Goal: Task Accomplishment & Management: Use online tool/utility

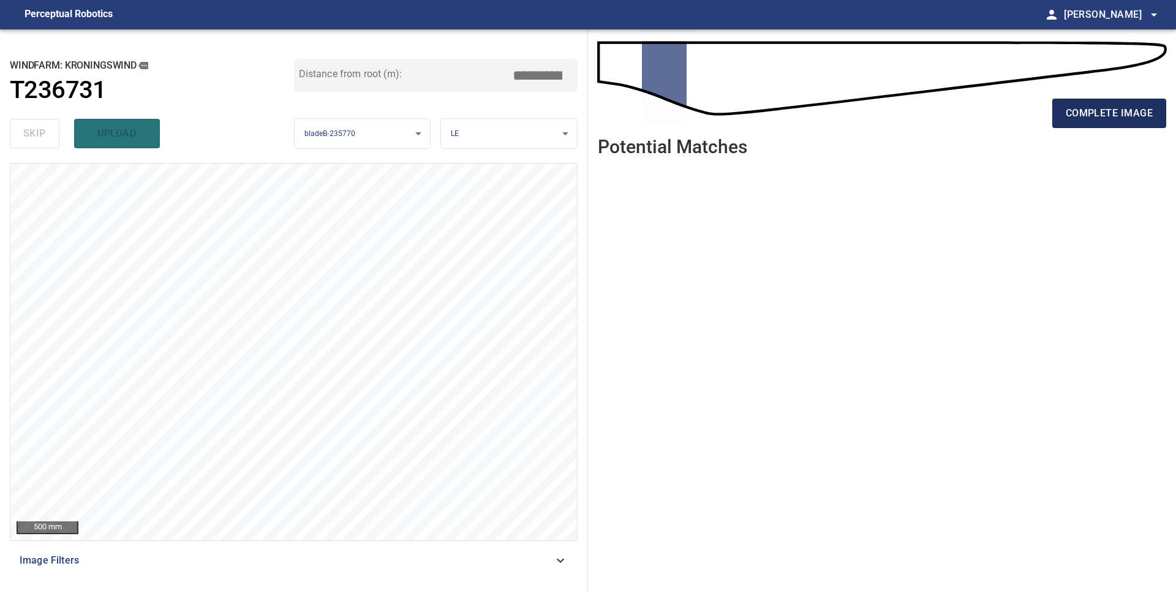
click at [1084, 115] on span "complete image" at bounding box center [1108, 113] width 87 height 17
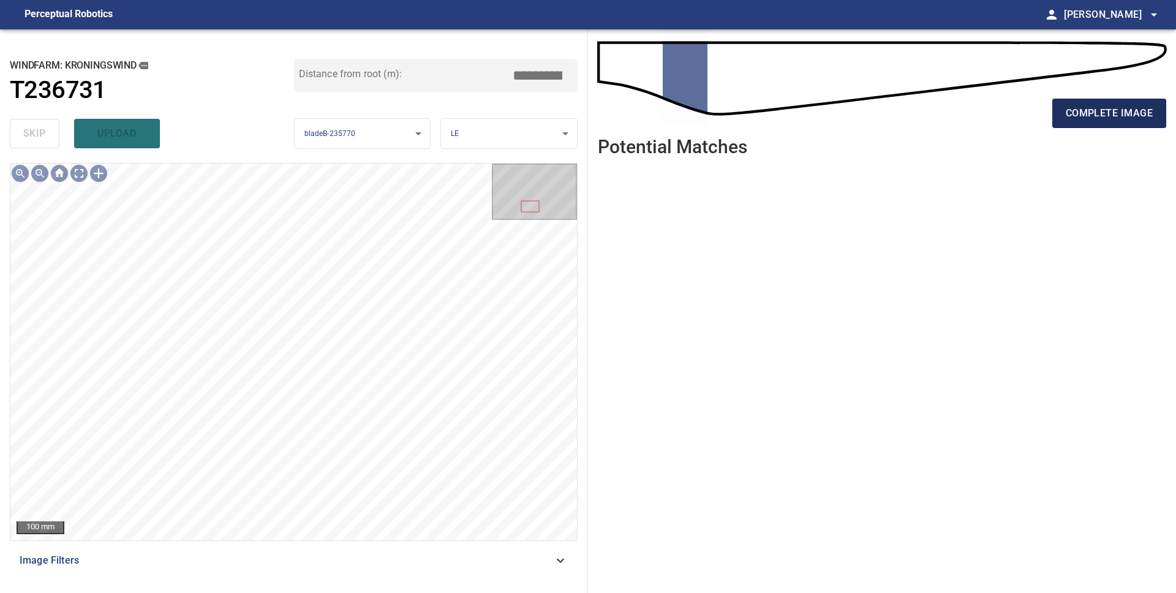
click at [1076, 115] on span "complete image" at bounding box center [1108, 113] width 87 height 17
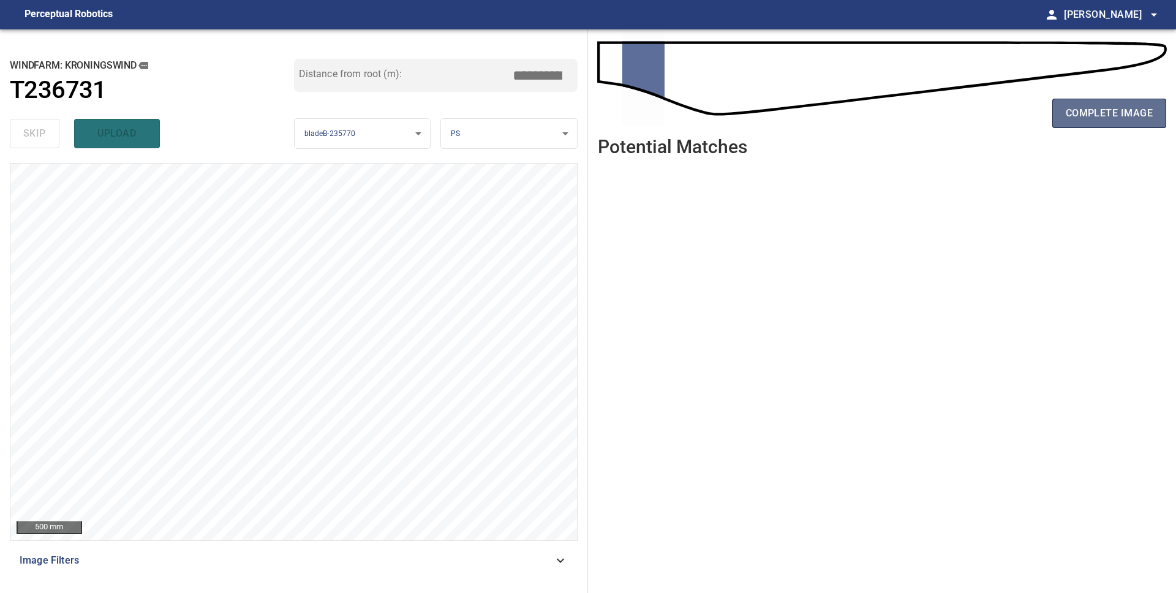
click at [1080, 119] on span "complete image" at bounding box center [1108, 113] width 87 height 17
click at [1079, 120] on span "complete image" at bounding box center [1108, 113] width 87 height 17
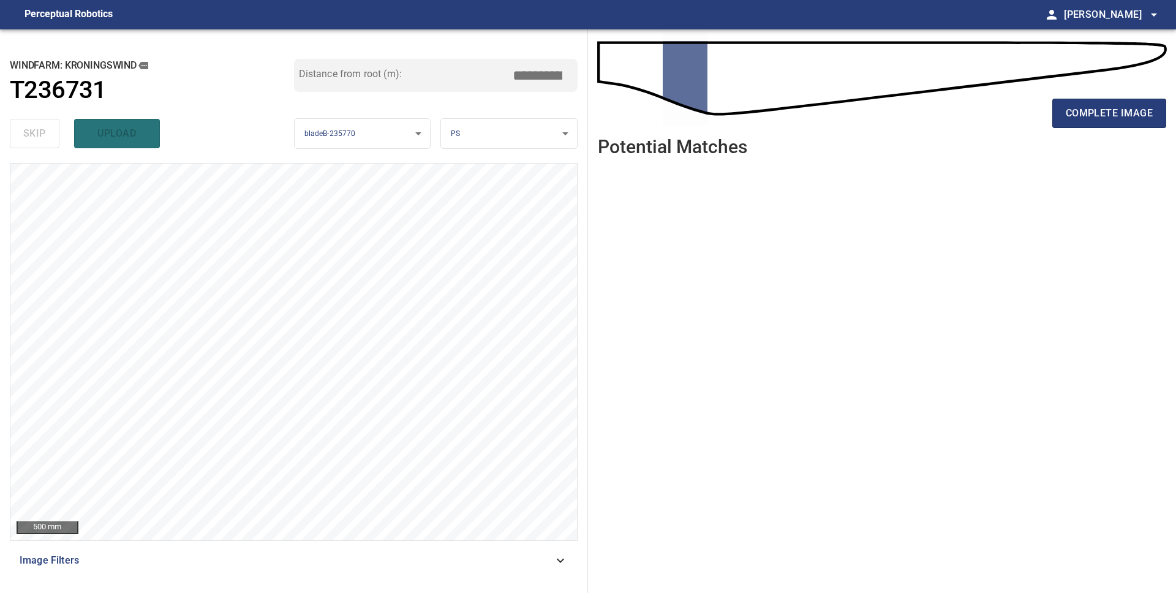
click at [1079, 120] on span "complete image" at bounding box center [1108, 113] width 87 height 17
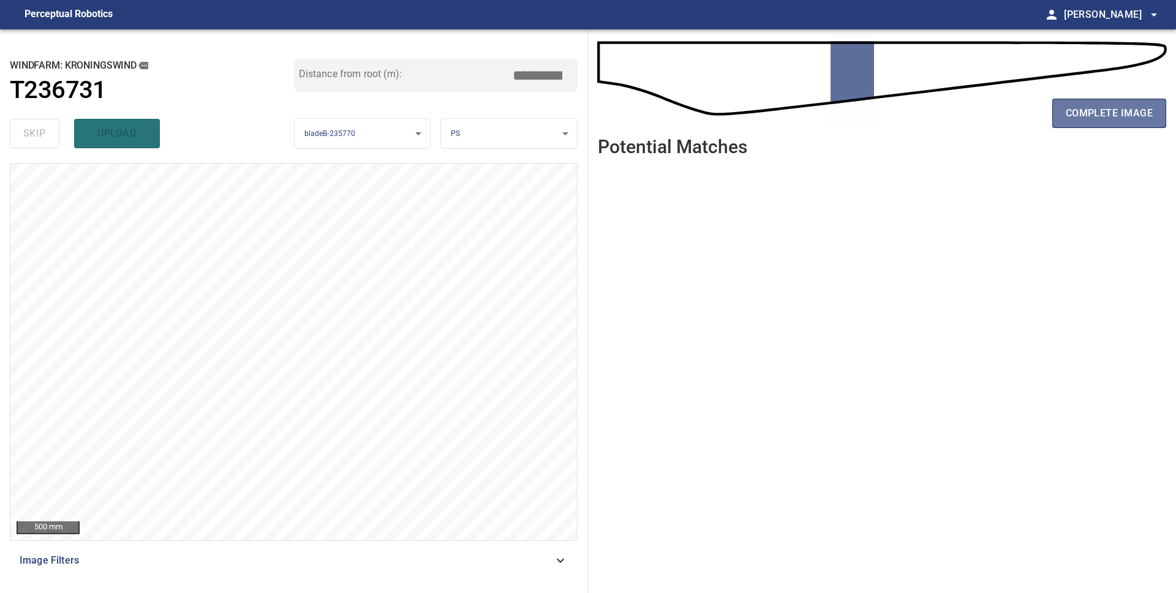
click at [1079, 120] on span "complete image" at bounding box center [1108, 113] width 87 height 17
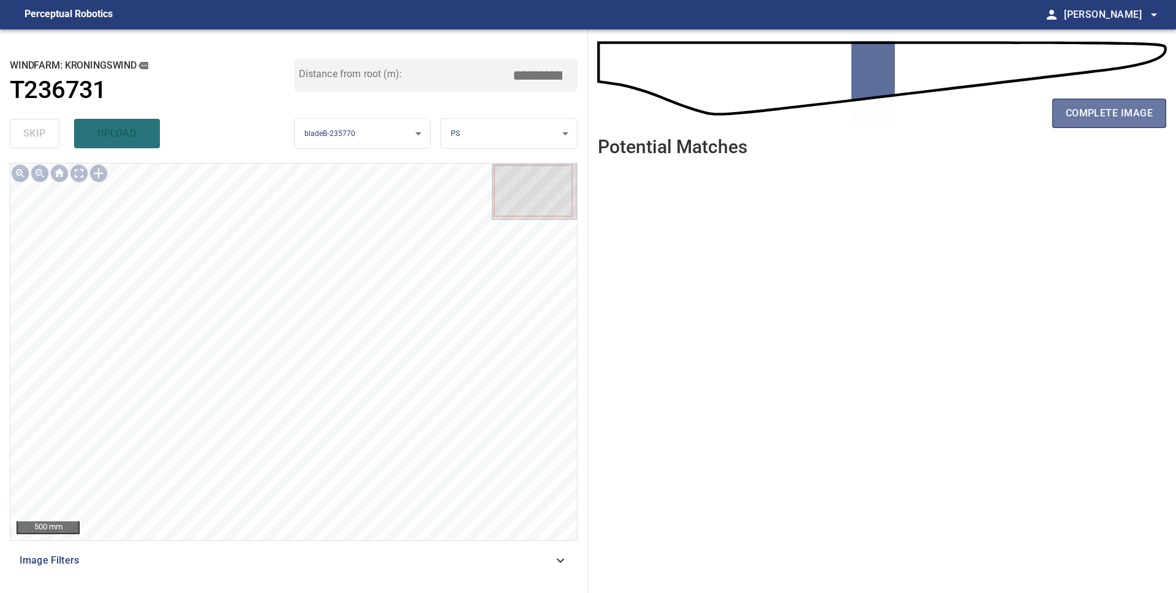
click at [1079, 120] on span "complete image" at bounding box center [1108, 113] width 87 height 17
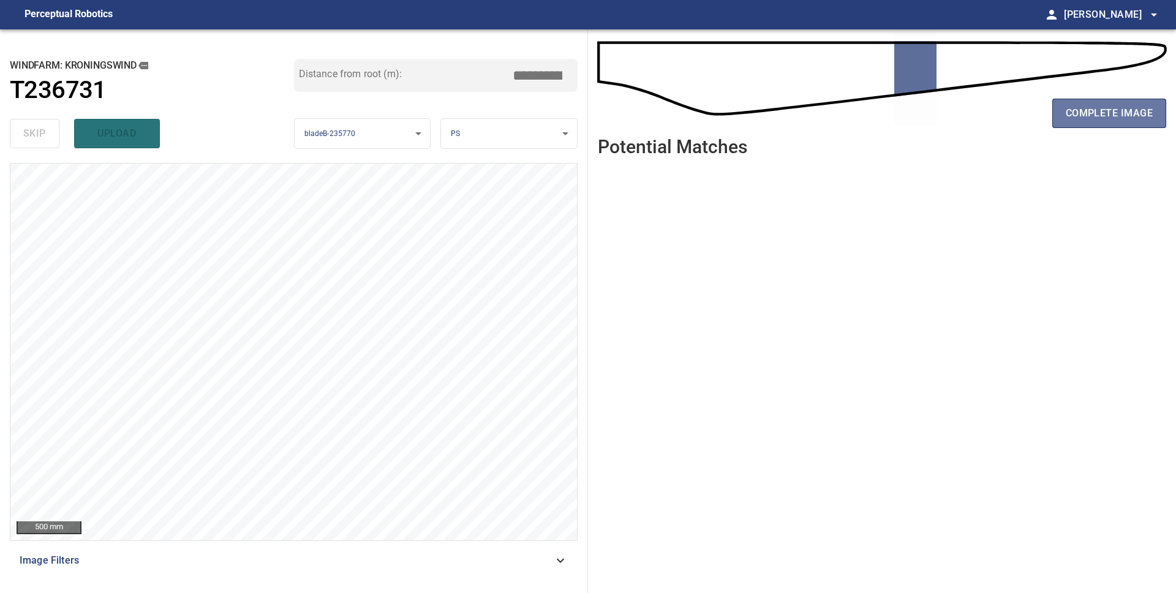
click at [1079, 119] on span "complete image" at bounding box center [1108, 113] width 87 height 17
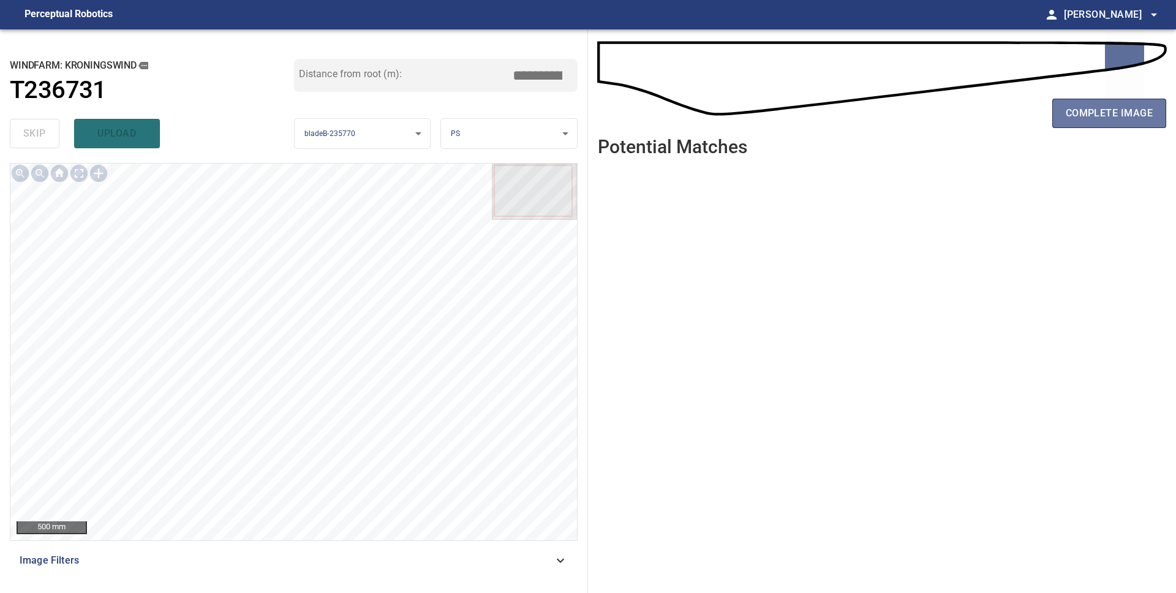
click at [1079, 119] on span "complete image" at bounding box center [1108, 113] width 87 height 17
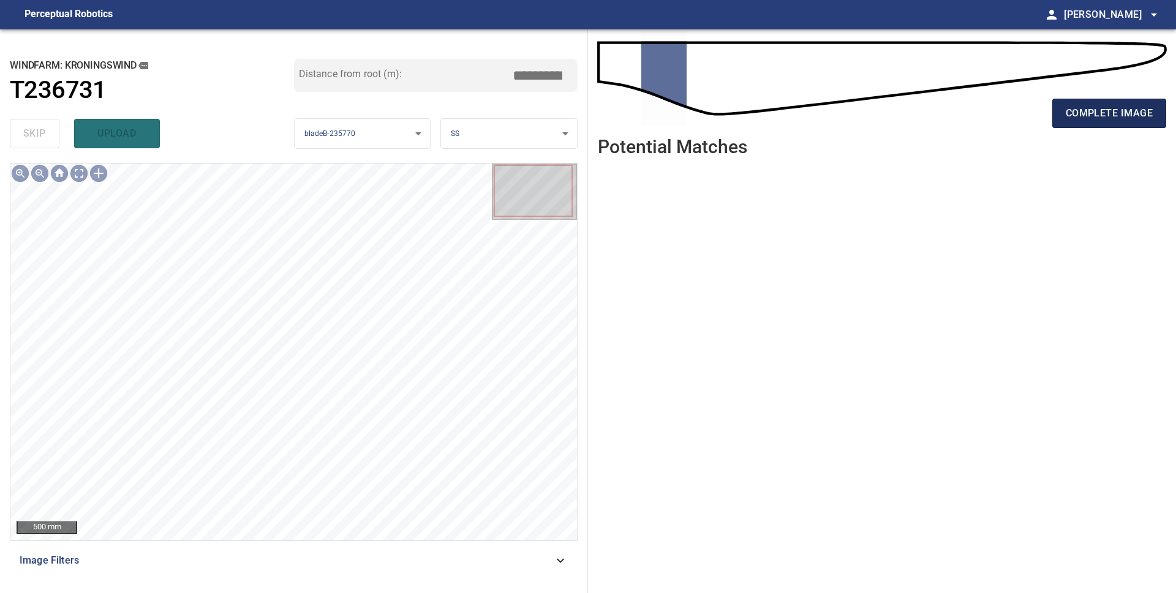
click at [1079, 120] on span "complete image" at bounding box center [1108, 113] width 87 height 17
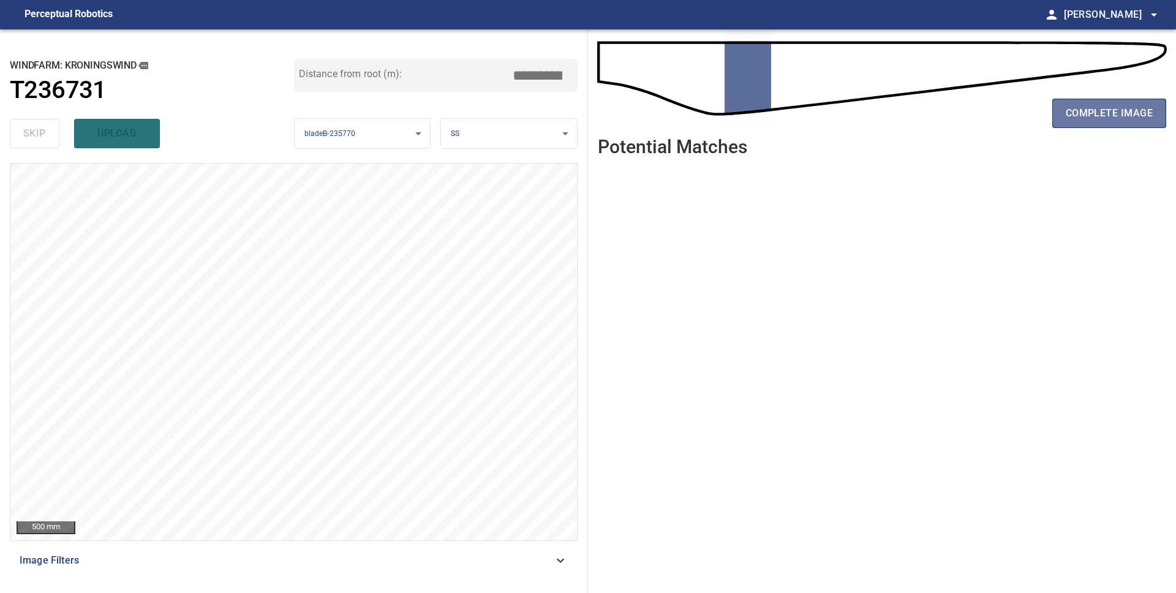
click at [1079, 120] on span "complete image" at bounding box center [1108, 113] width 87 height 17
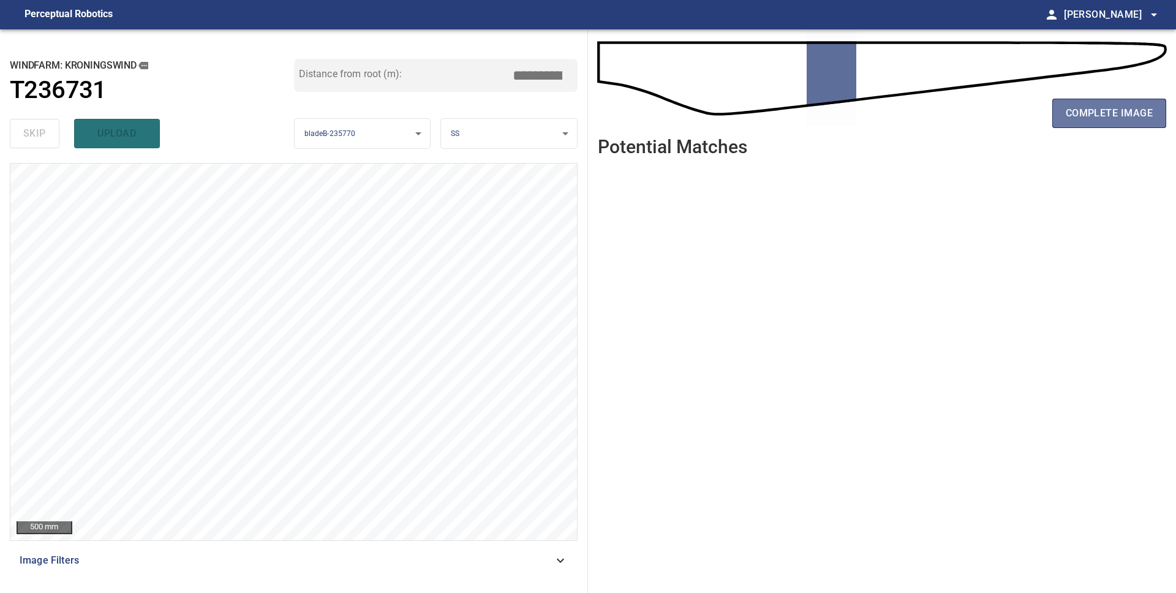
click at [1079, 120] on span "complete image" at bounding box center [1108, 113] width 87 height 17
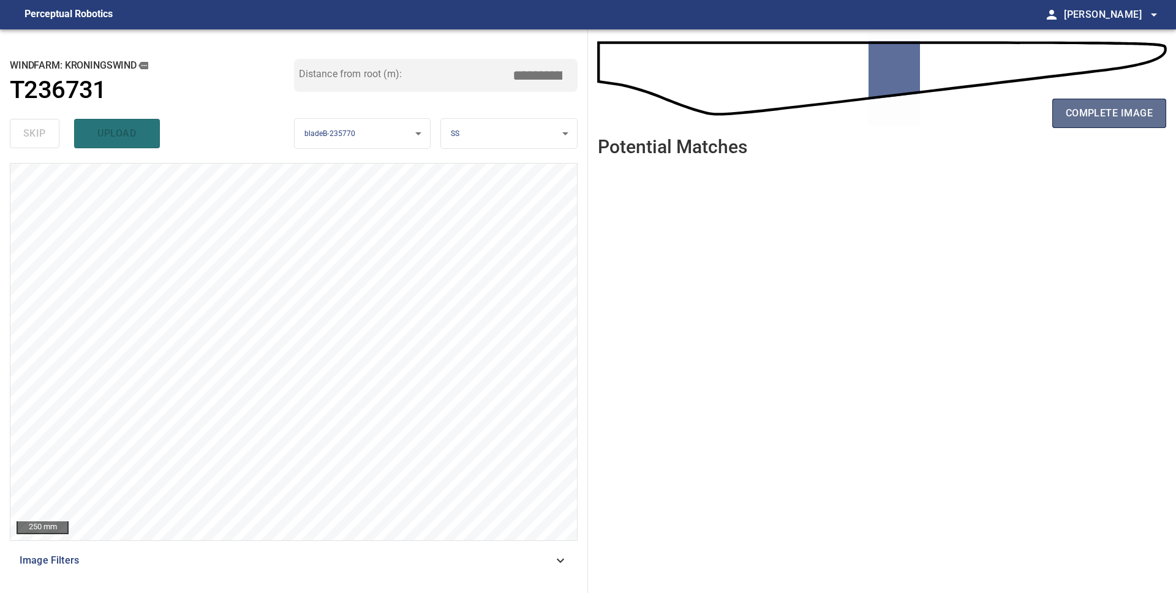
click at [1086, 126] on button "complete image" at bounding box center [1109, 113] width 114 height 29
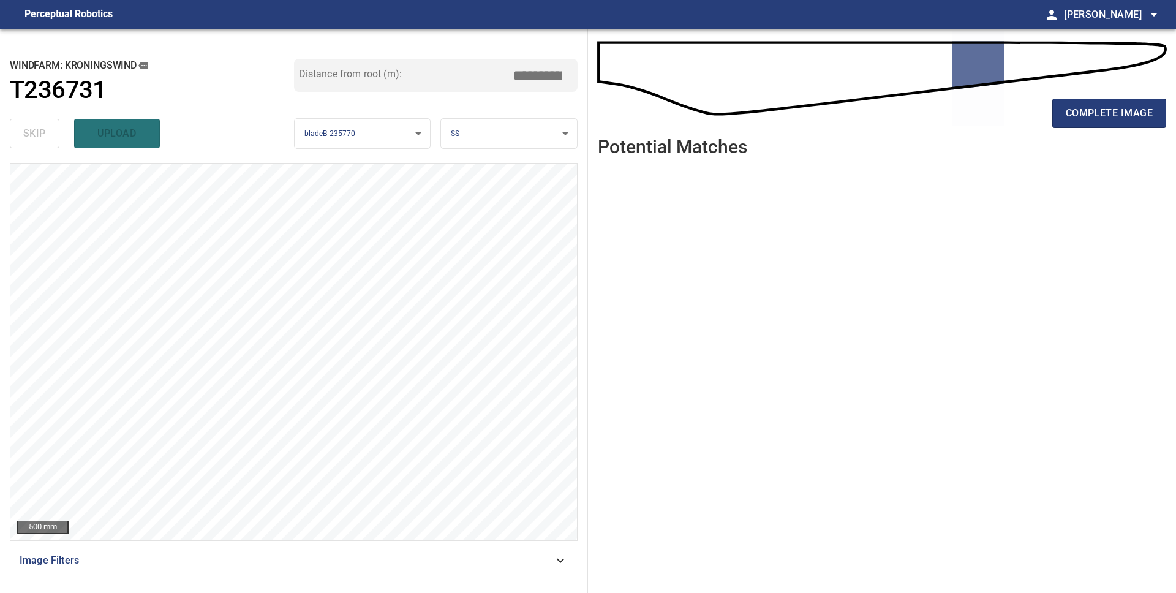
click at [212, 110] on div "windfarm: Kroningswind T236731 Distance from root (m): *****" at bounding box center [294, 86] width 568 height 55
click at [99, 171] on div at bounding box center [99, 173] width 20 height 20
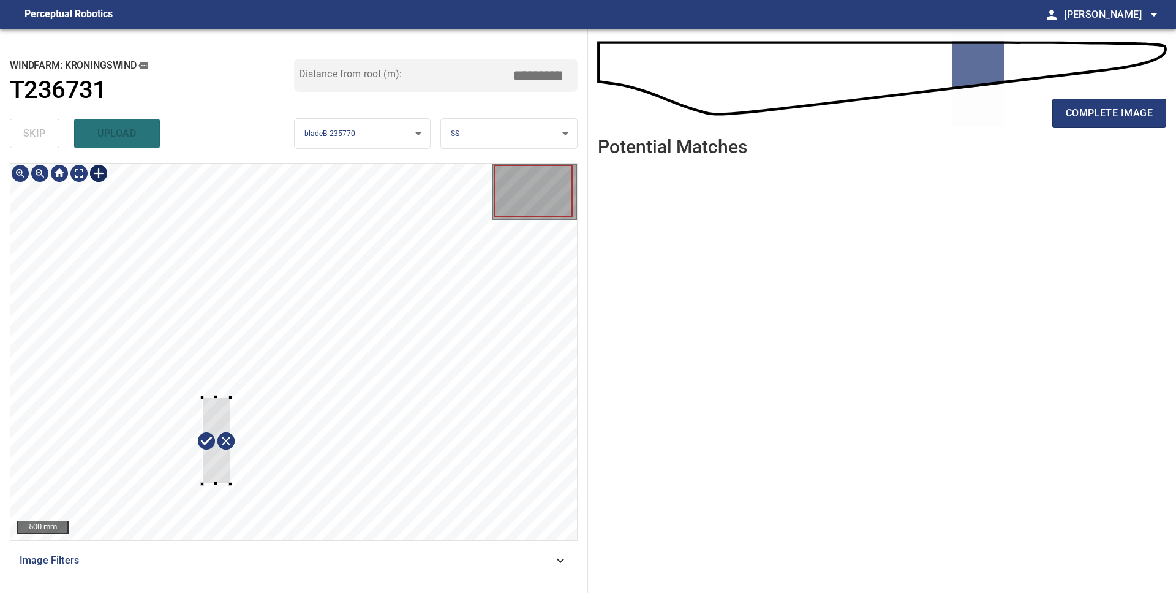
click at [230, 482] on div at bounding box center [293, 351] width 566 height 377
click at [216, 471] on div at bounding box center [201, 447] width 49 height 90
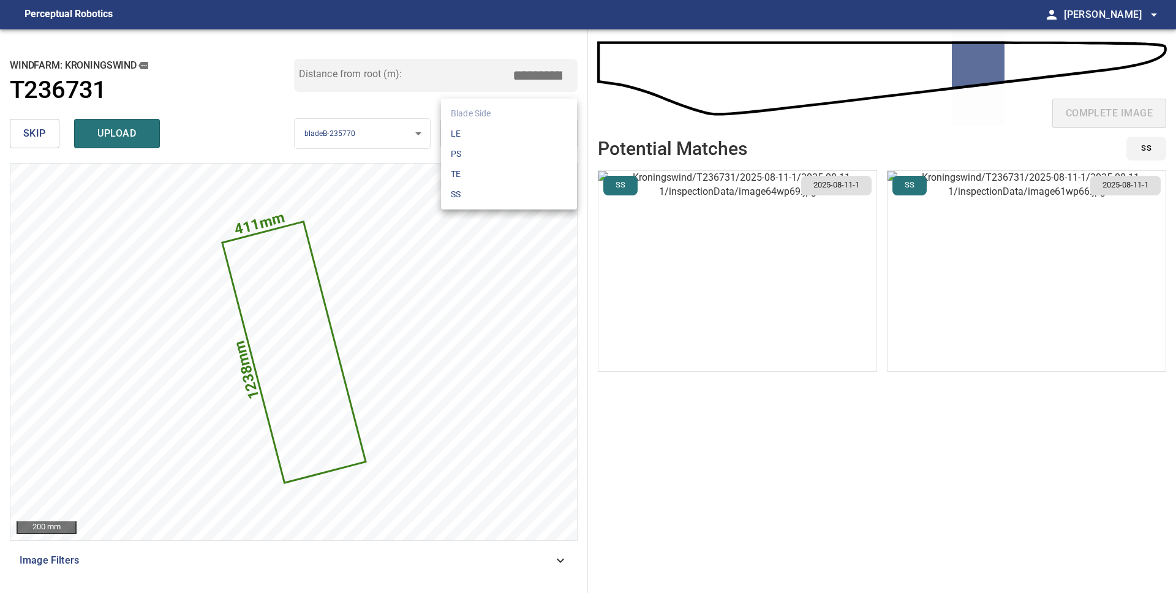
click at [522, 141] on body "**********" at bounding box center [588, 296] width 1176 height 593
click at [516, 150] on li "PS" at bounding box center [509, 154] width 136 height 20
click at [800, 300] on img "button" at bounding box center [737, 271] width 278 height 200
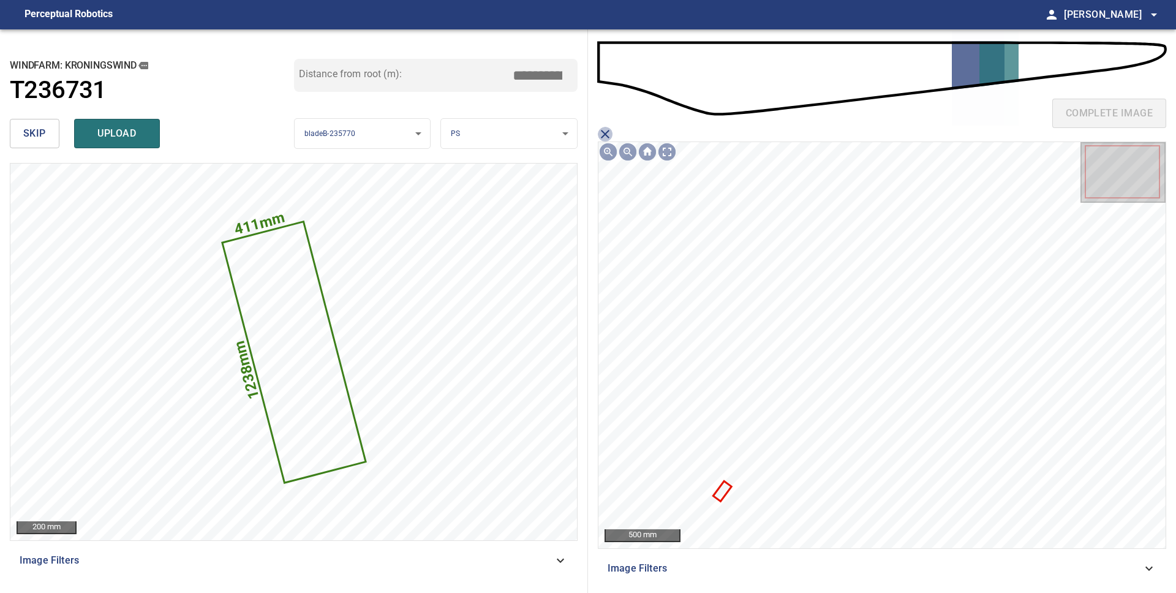
click at [603, 132] on icon "close matching imageResolution:" at bounding box center [605, 134] width 9 height 9
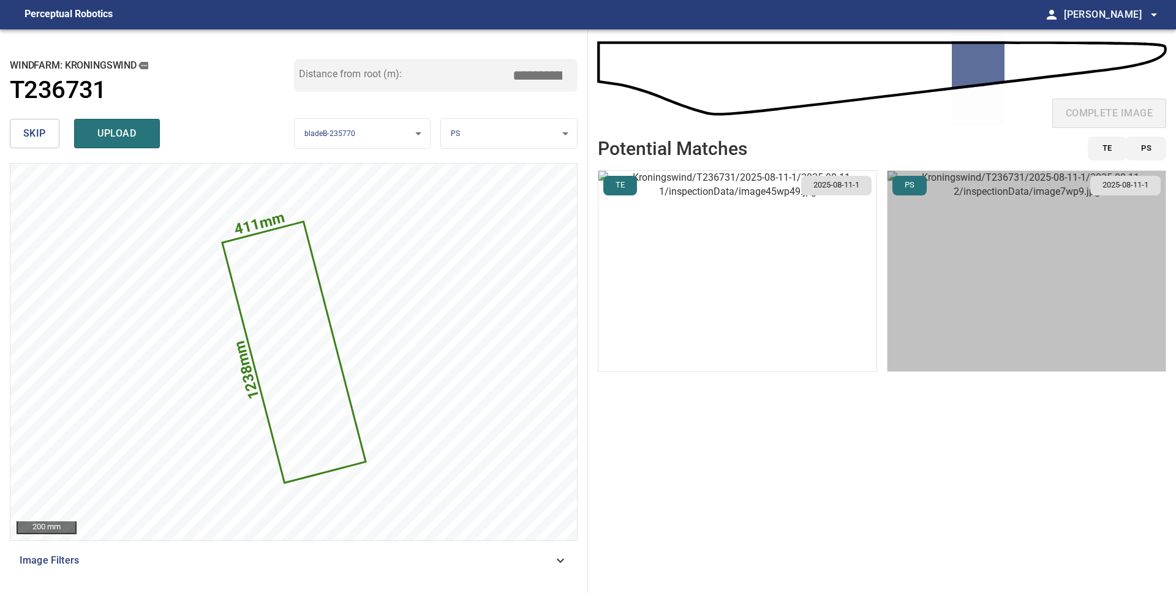
click at [1019, 240] on img "button" at bounding box center [1026, 271] width 278 height 200
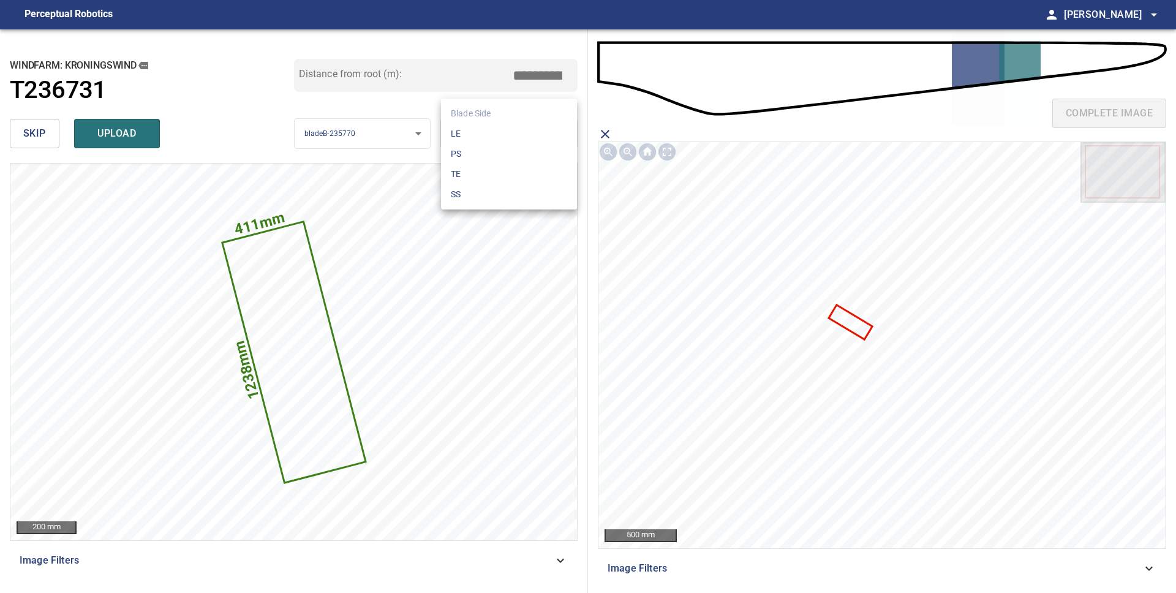
click at [558, 130] on body "**********" at bounding box center [588, 296] width 1176 height 593
click at [549, 132] on li "LE" at bounding box center [509, 134] width 136 height 20
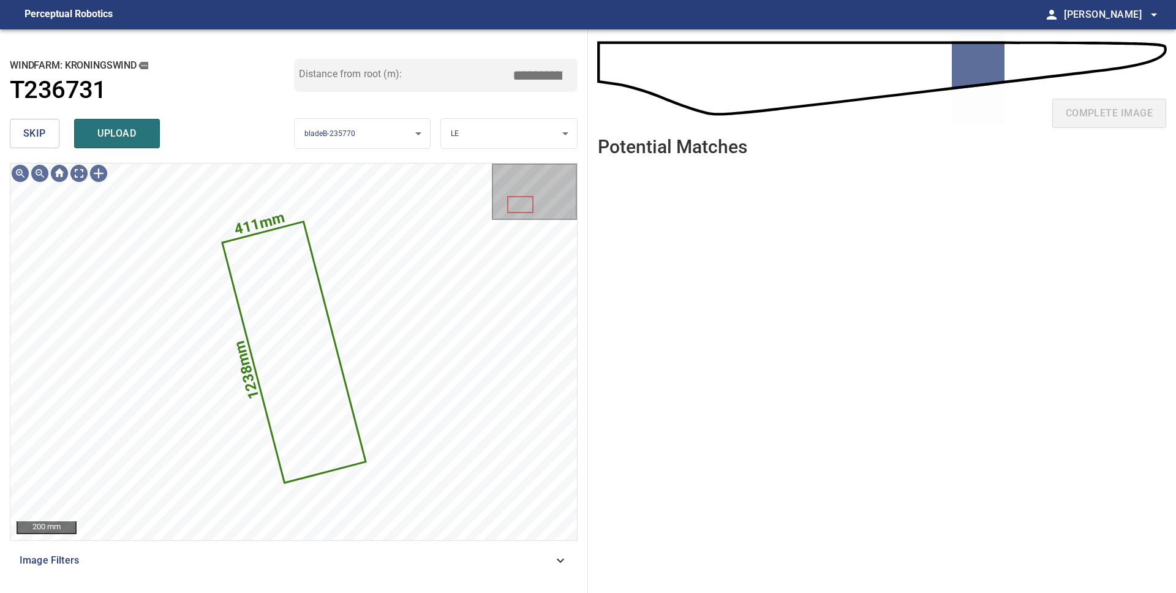
click at [539, 135] on body "**********" at bounding box center [588, 296] width 1176 height 593
click at [523, 165] on li "TE" at bounding box center [509, 174] width 136 height 20
click at [480, 130] on body "**********" at bounding box center [588, 296] width 1176 height 593
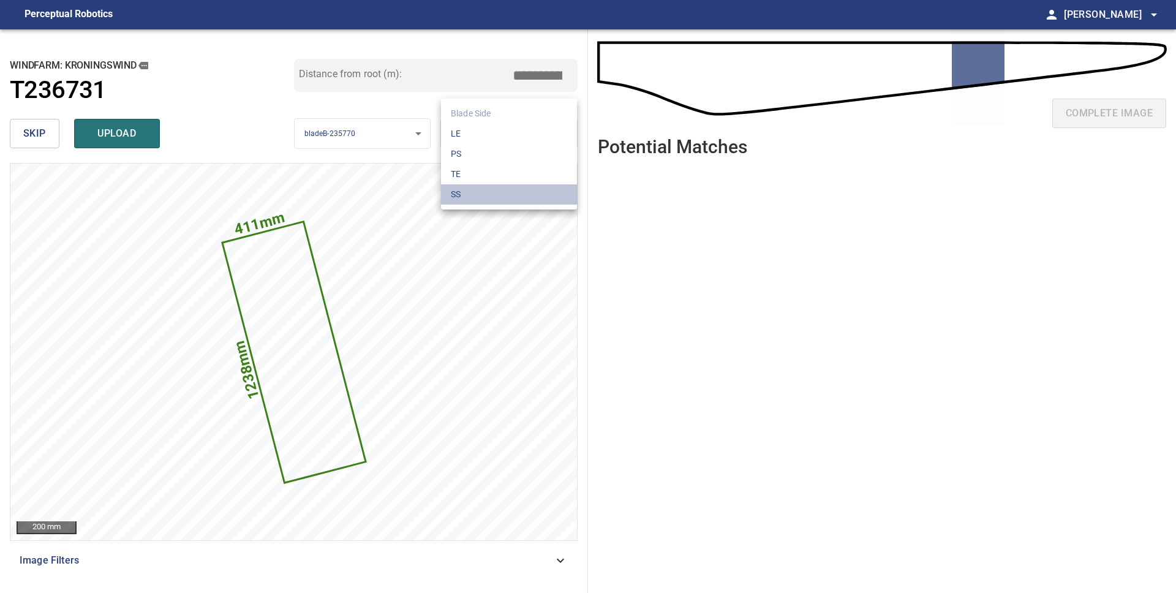
click at [483, 188] on li "SS" at bounding box center [509, 194] width 136 height 20
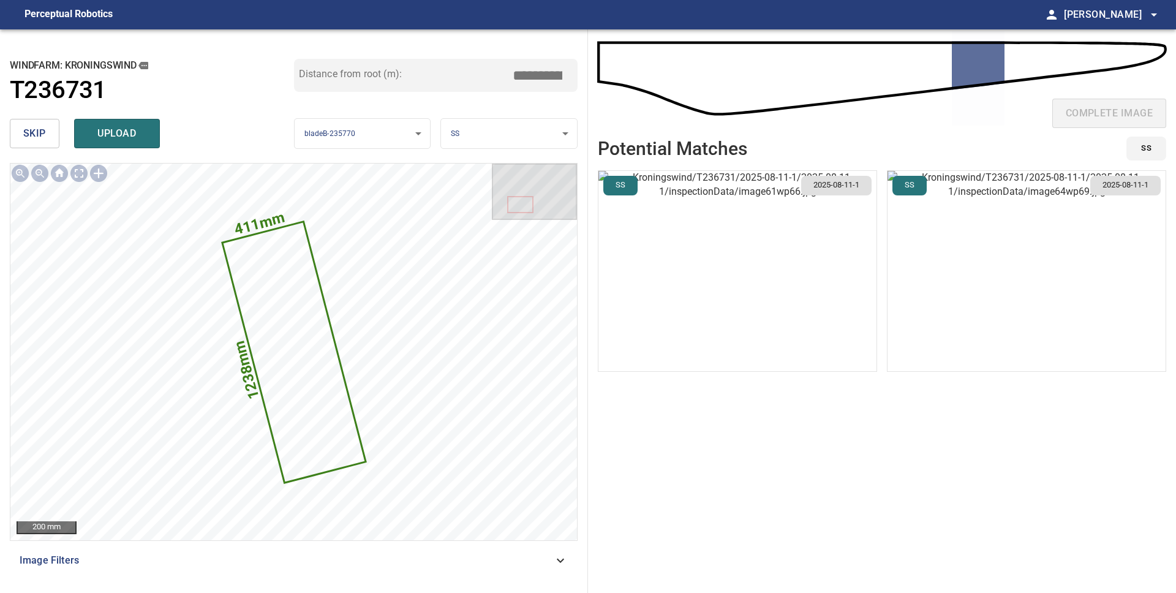
click at [806, 302] on img "button" at bounding box center [737, 271] width 278 height 200
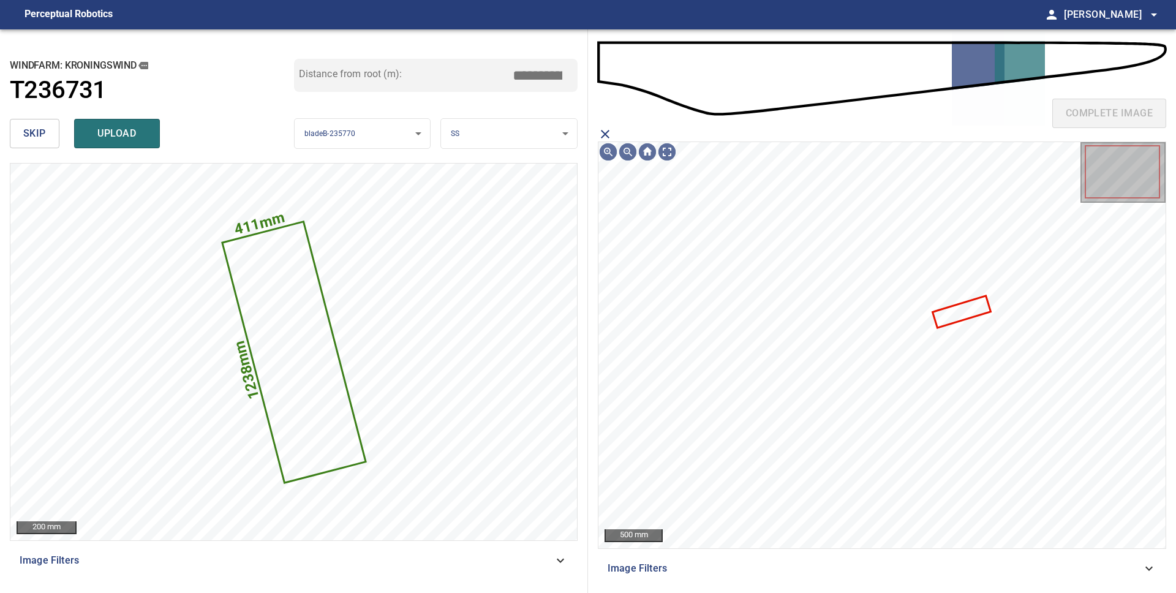
click at [606, 134] on icon "close matching imageResolution:" at bounding box center [605, 134] width 15 height 15
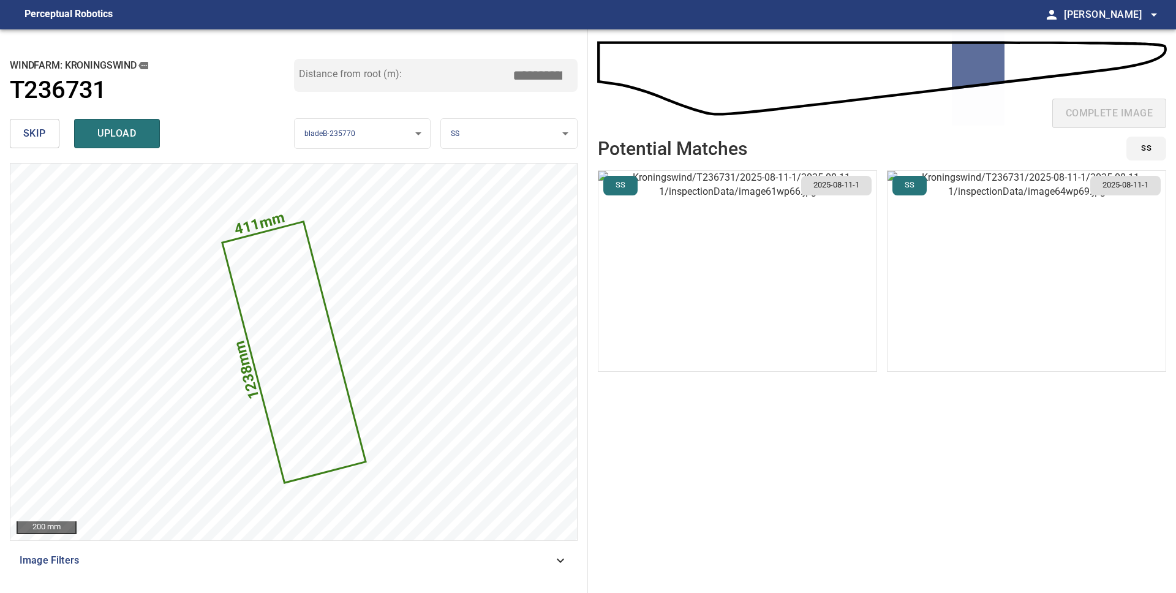
click at [962, 217] on img "button" at bounding box center [1026, 271] width 278 height 200
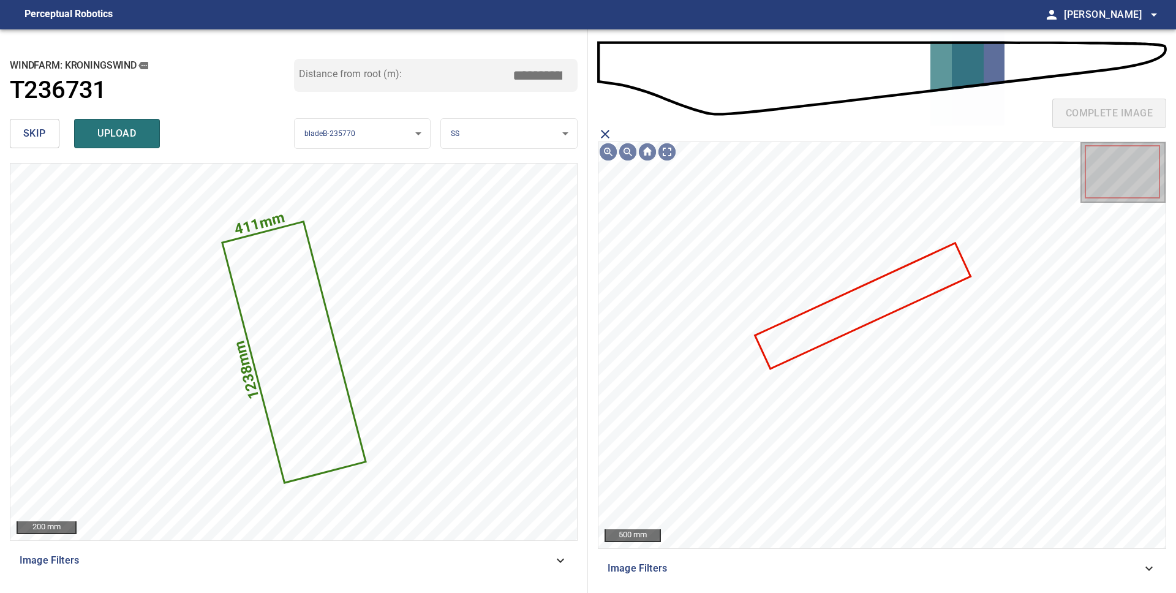
click at [606, 129] on icon "close matching imageResolution:" at bounding box center [605, 134] width 15 height 15
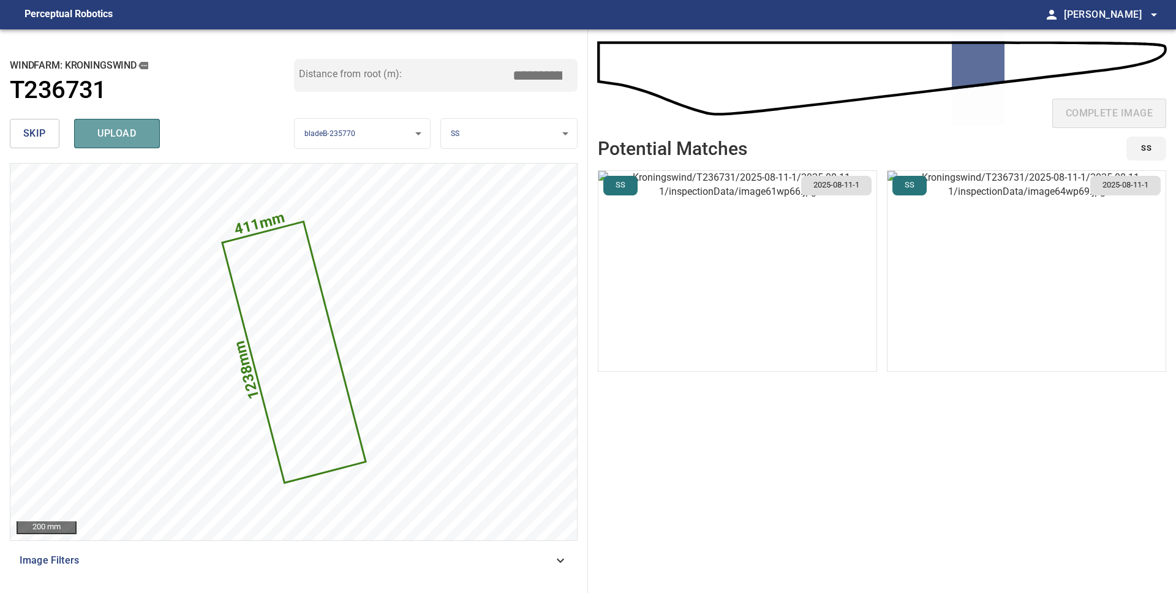
click at [143, 136] on span "upload" at bounding box center [117, 133] width 59 height 17
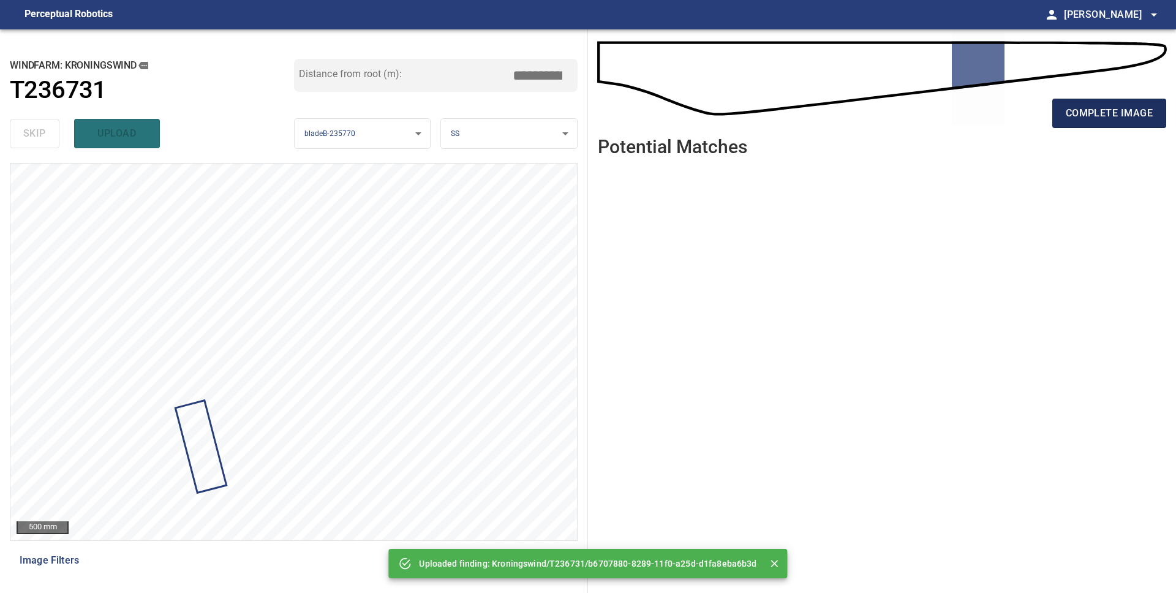
click at [1071, 116] on span "complete image" at bounding box center [1108, 113] width 87 height 17
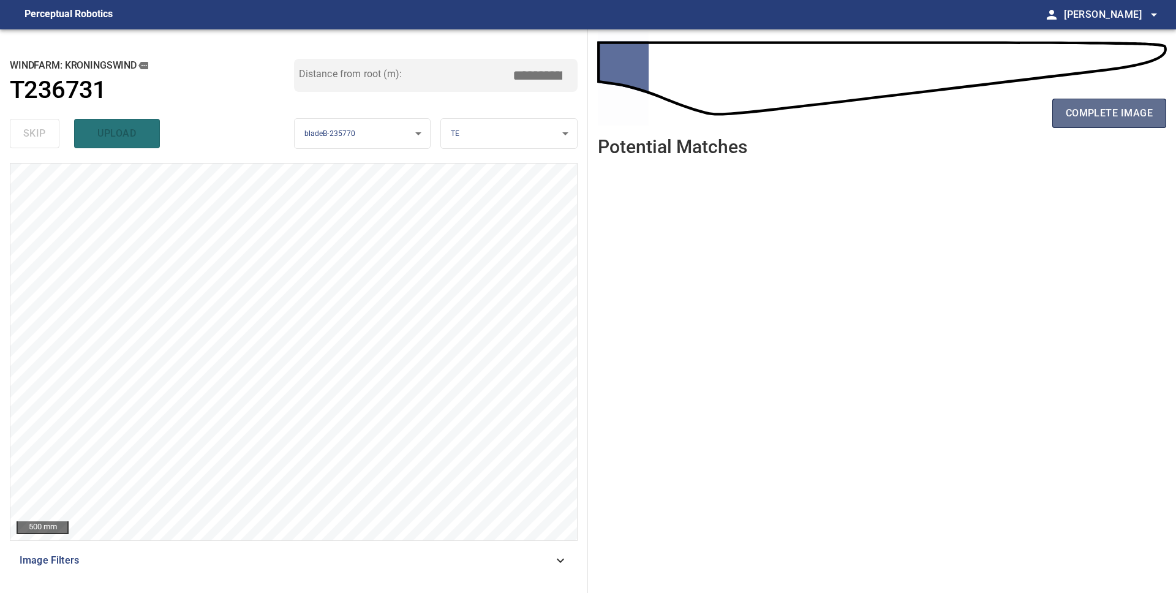
click at [1086, 106] on span "complete image" at bounding box center [1108, 113] width 87 height 17
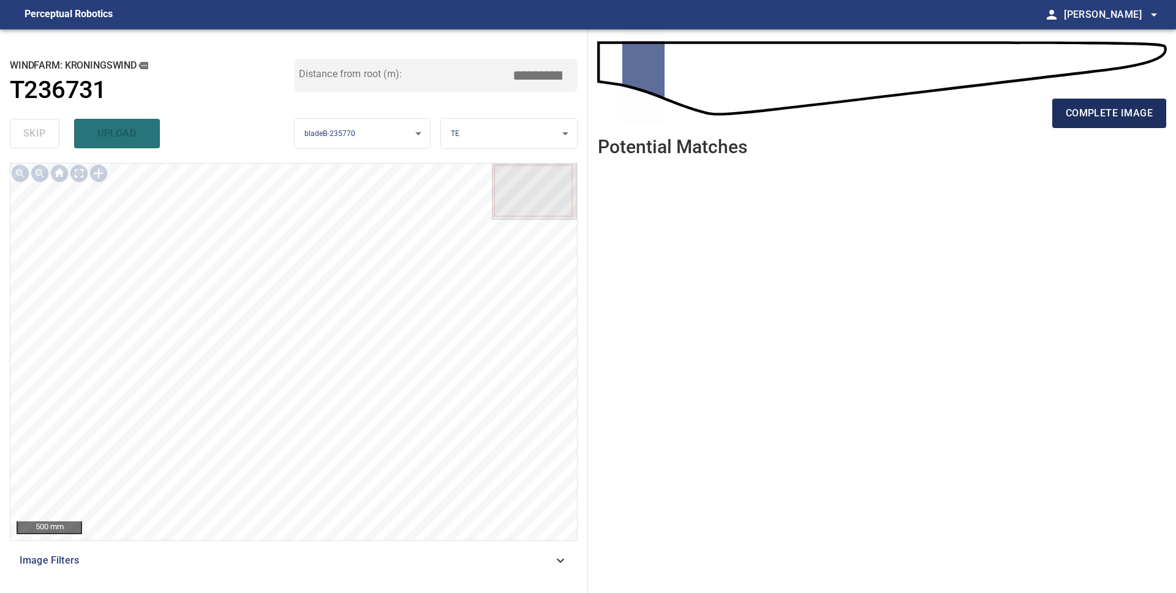
click at [1071, 120] on span "complete image" at bounding box center [1108, 113] width 87 height 17
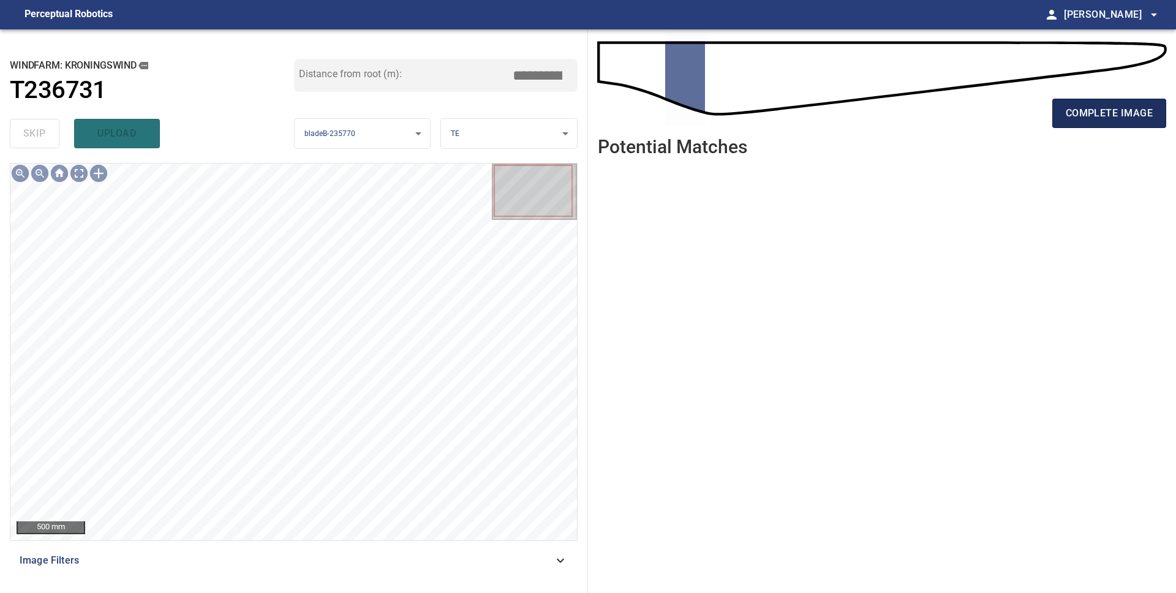
click at [1081, 120] on span "complete image" at bounding box center [1108, 113] width 87 height 17
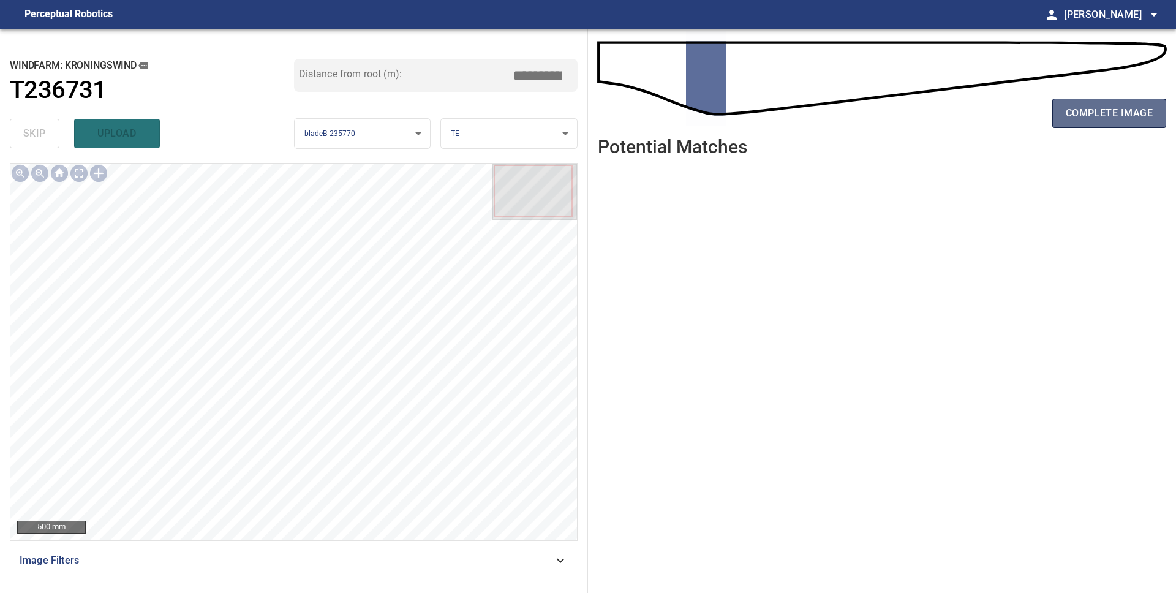
click at [1080, 121] on span "complete image" at bounding box center [1108, 113] width 87 height 17
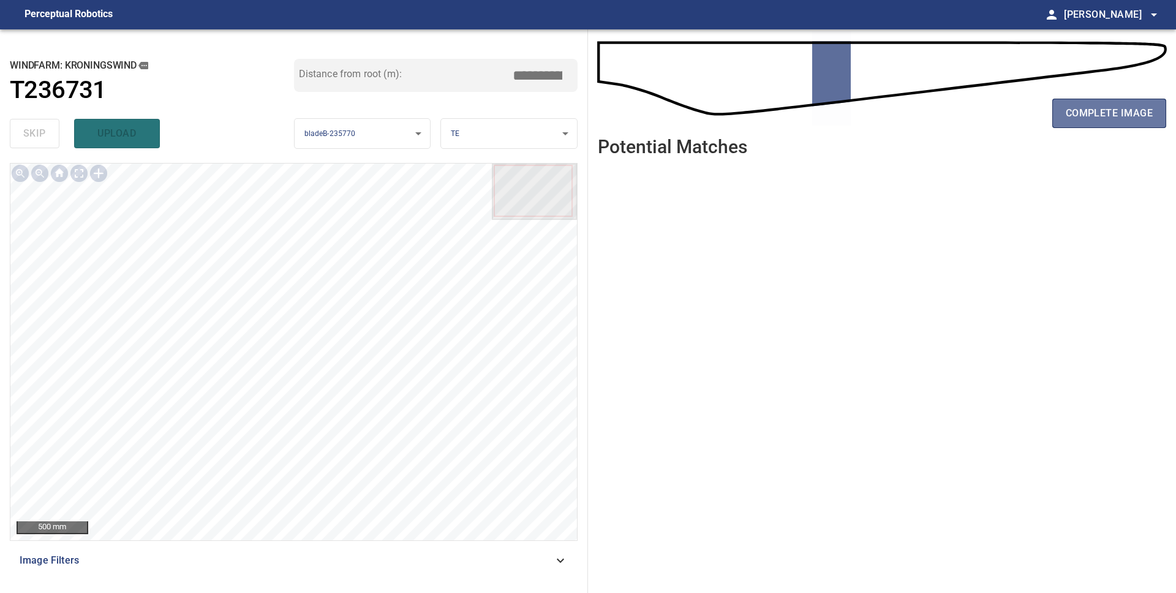
click at [1080, 121] on span "complete image" at bounding box center [1108, 113] width 87 height 17
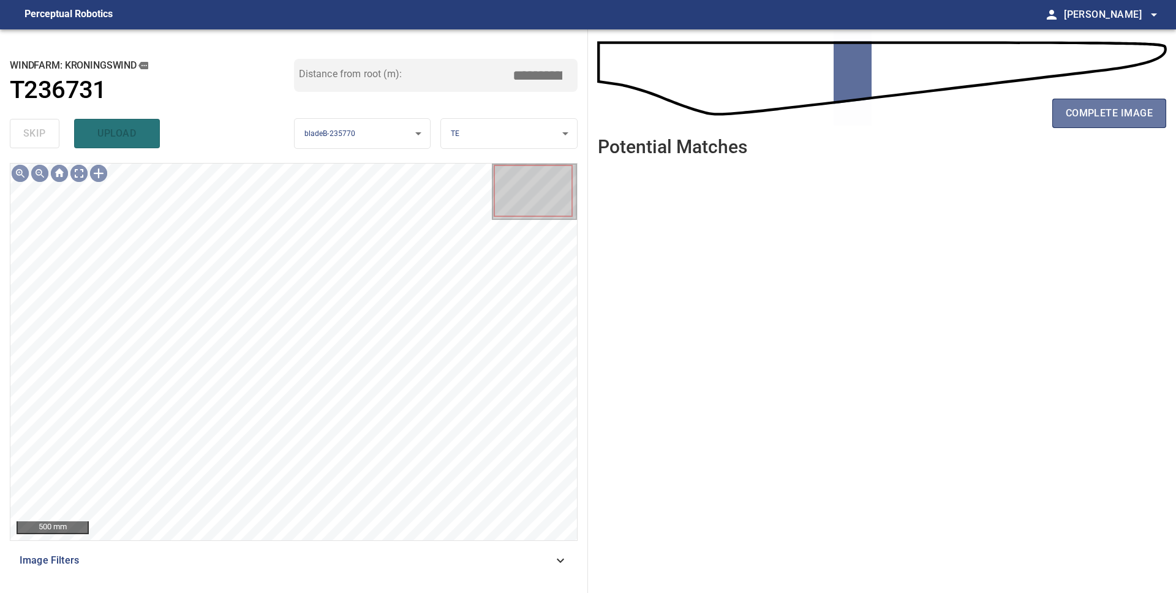
click at [1080, 121] on span "complete image" at bounding box center [1108, 113] width 87 height 17
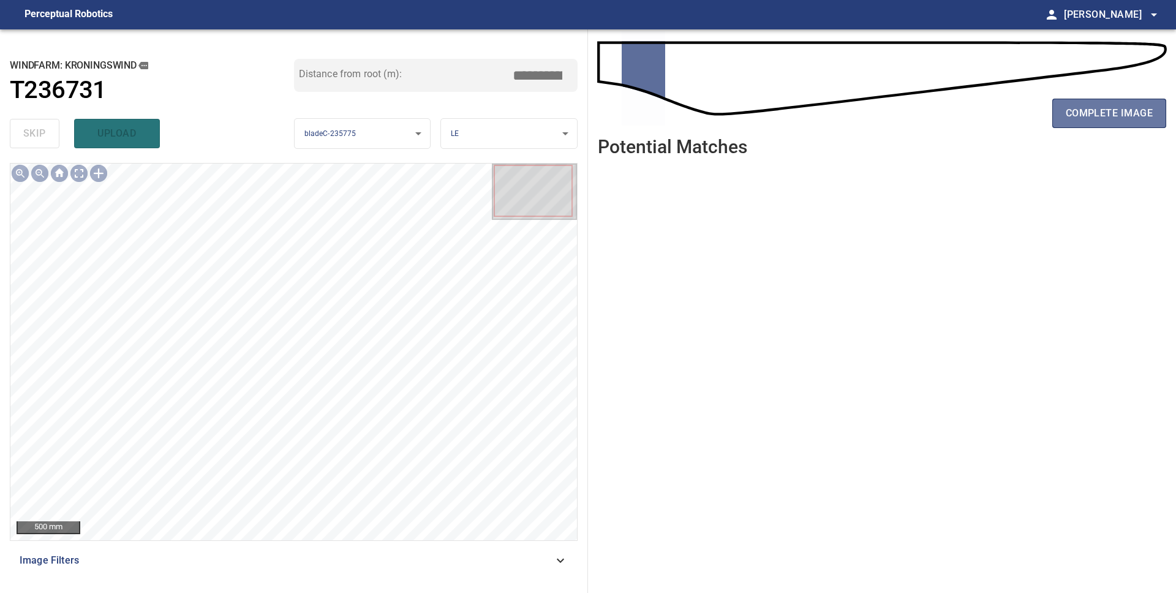
click at [1080, 121] on span "complete image" at bounding box center [1108, 113] width 87 height 17
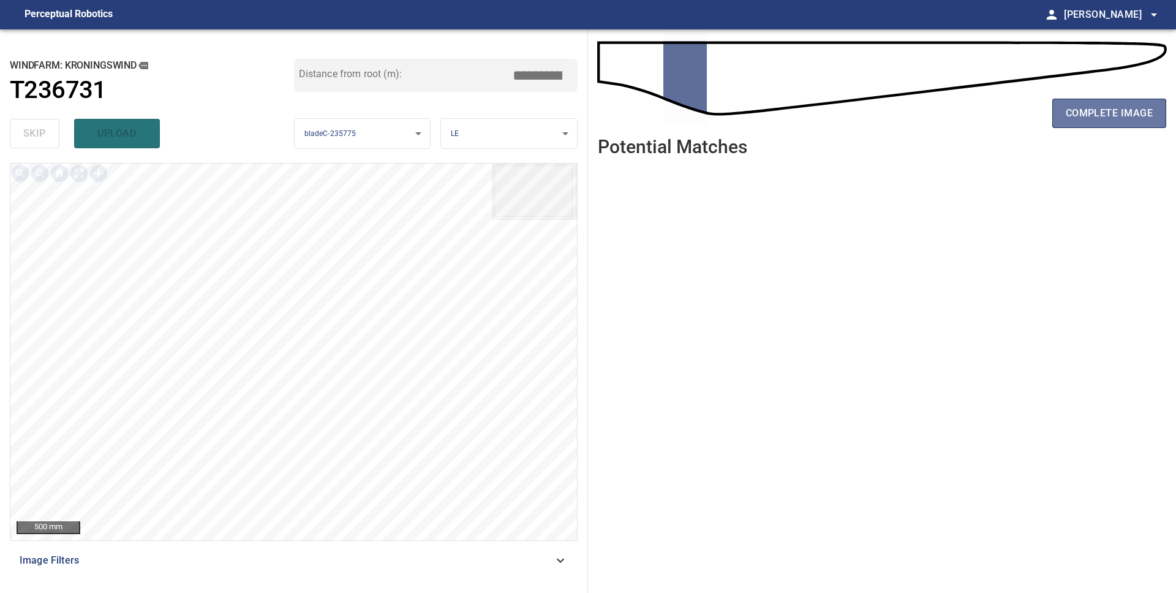
click at [1080, 121] on span "complete image" at bounding box center [1108, 113] width 87 height 17
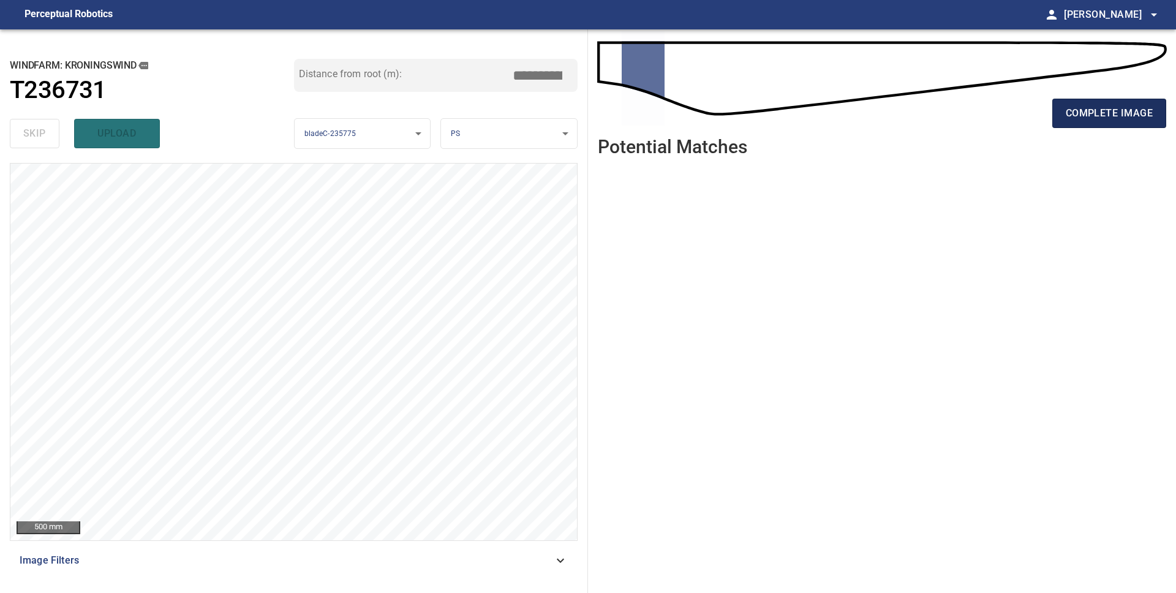
click at [1080, 121] on span "complete image" at bounding box center [1108, 113] width 87 height 17
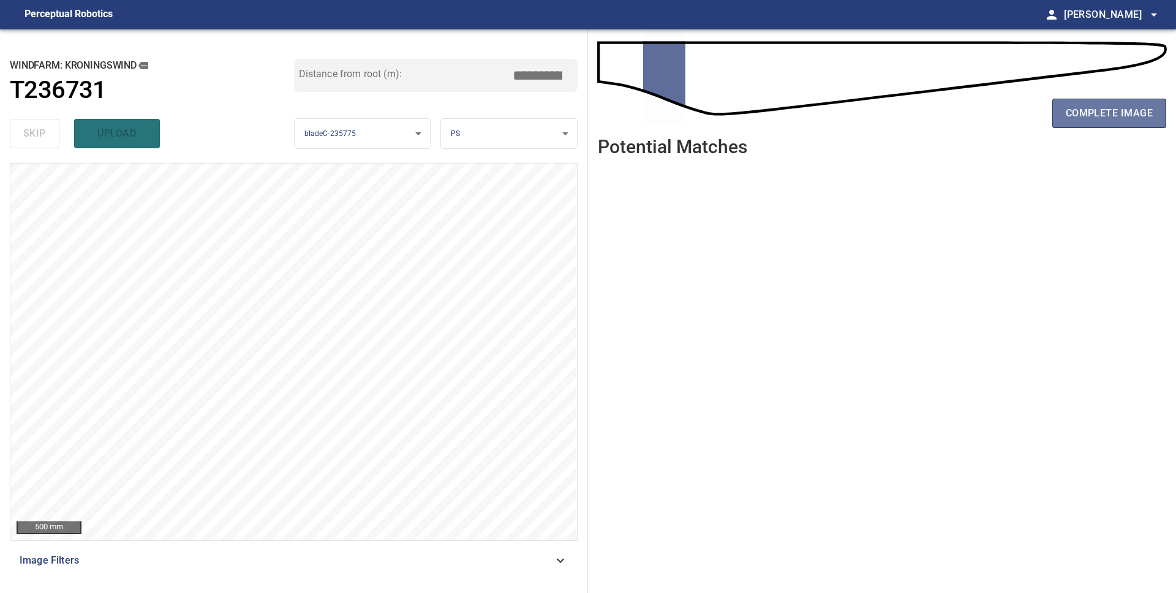
click at [1080, 121] on span "complete image" at bounding box center [1108, 113] width 87 height 17
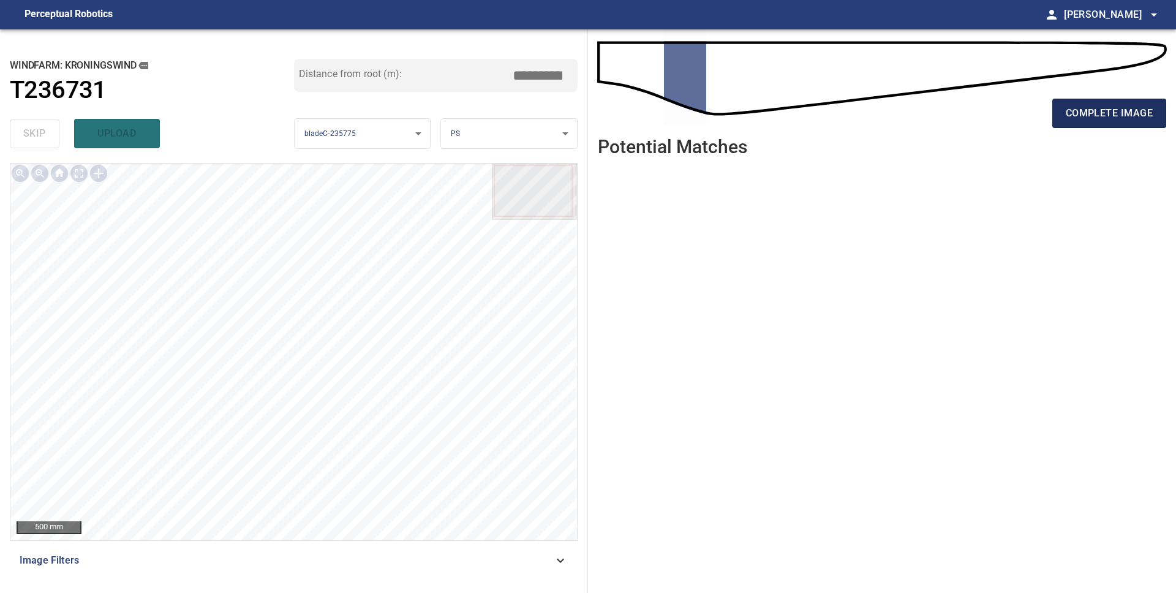
click at [1080, 121] on span "complete image" at bounding box center [1108, 113] width 87 height 17
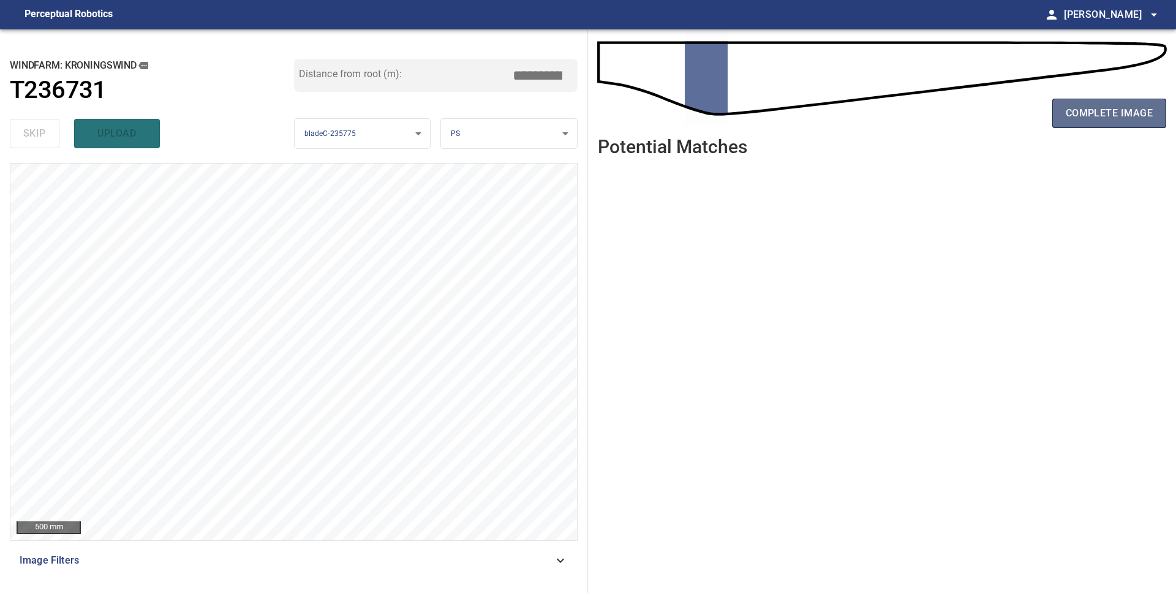
click at [1080, 121] on span "complete image" at bounding box center [1108, 113] width 87 height 17
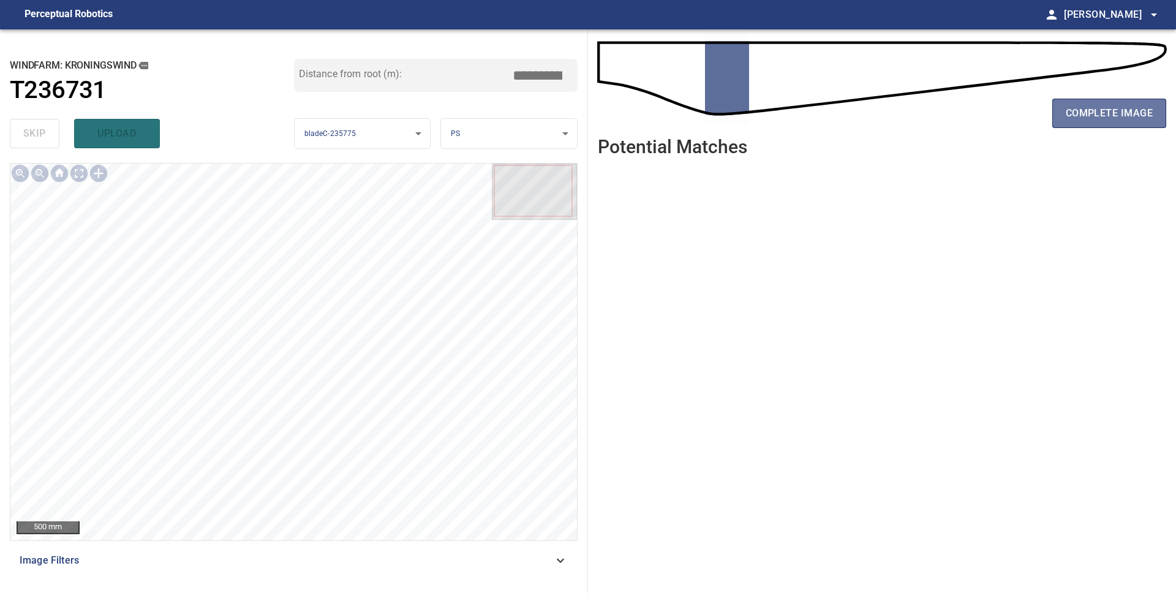
click at [1080, 121] on span "complete image" at bounding box center [1108, 113] width 87 height 17
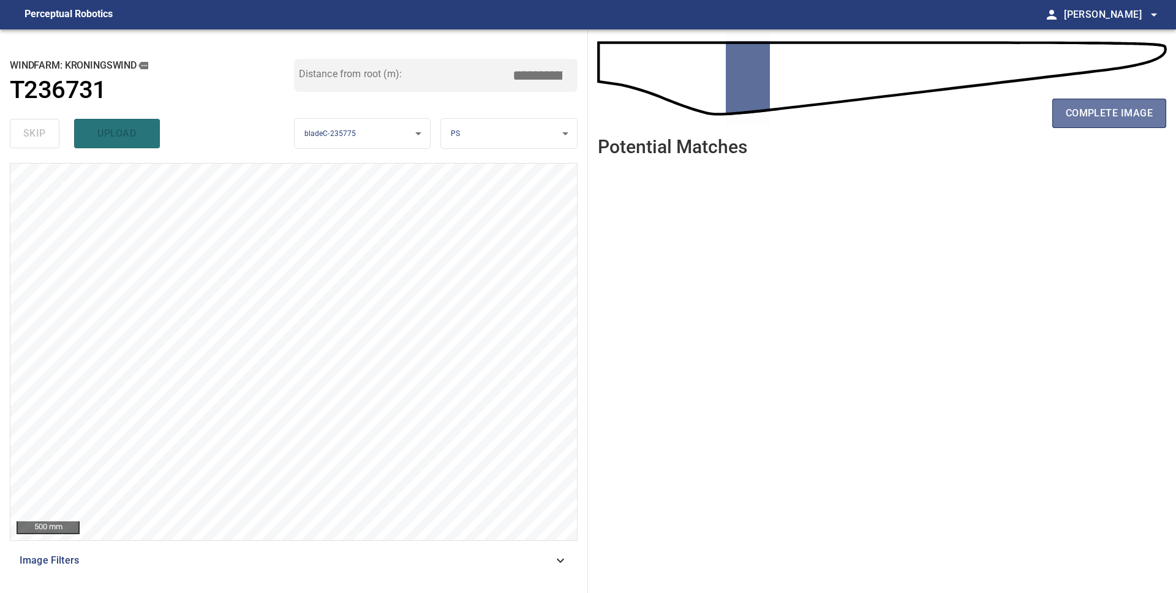
click at [1080, 121] on span "complete image" at bounding box center [1108, 113] width 87 height 17
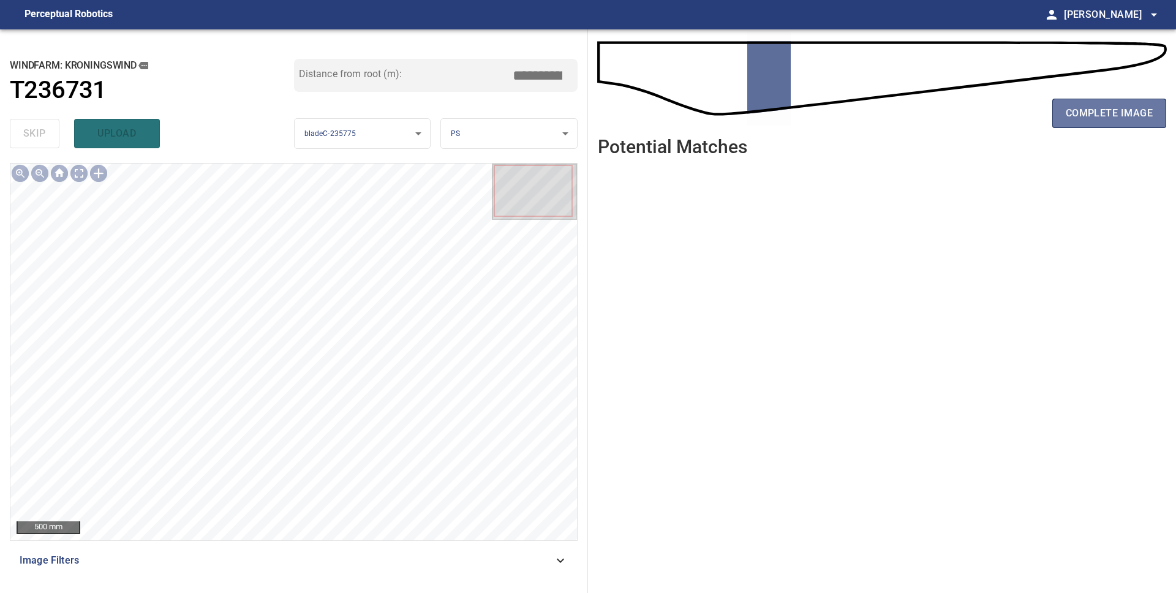
click at [1080, 121] on span "complete image" at bounding box center [1108, 113] width 87 height 17
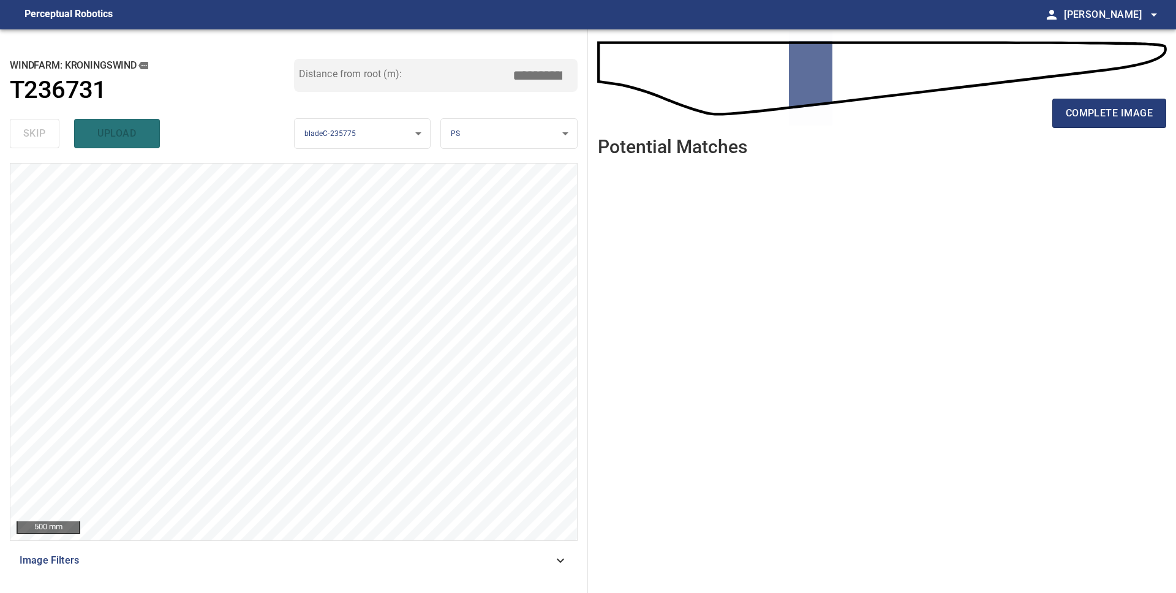
click at [1080, 121] on span "complete image" at bounding box center [1108, 113] width 87 height 17
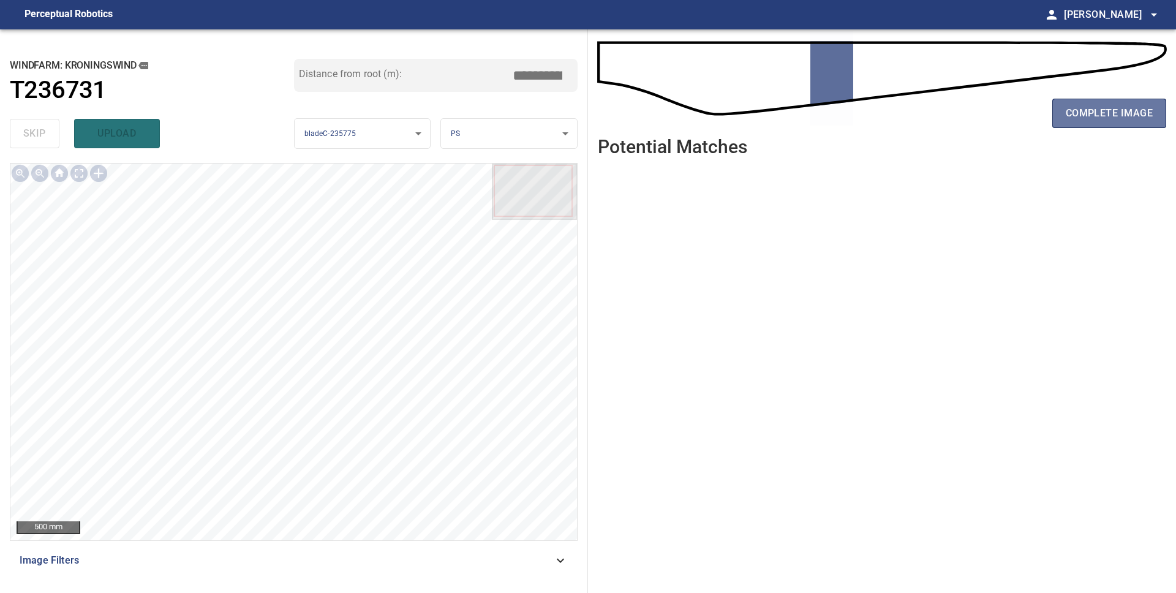
click at [1080, 121] on span "complete image" at bounding box center [1108, 113] width 87 height 17
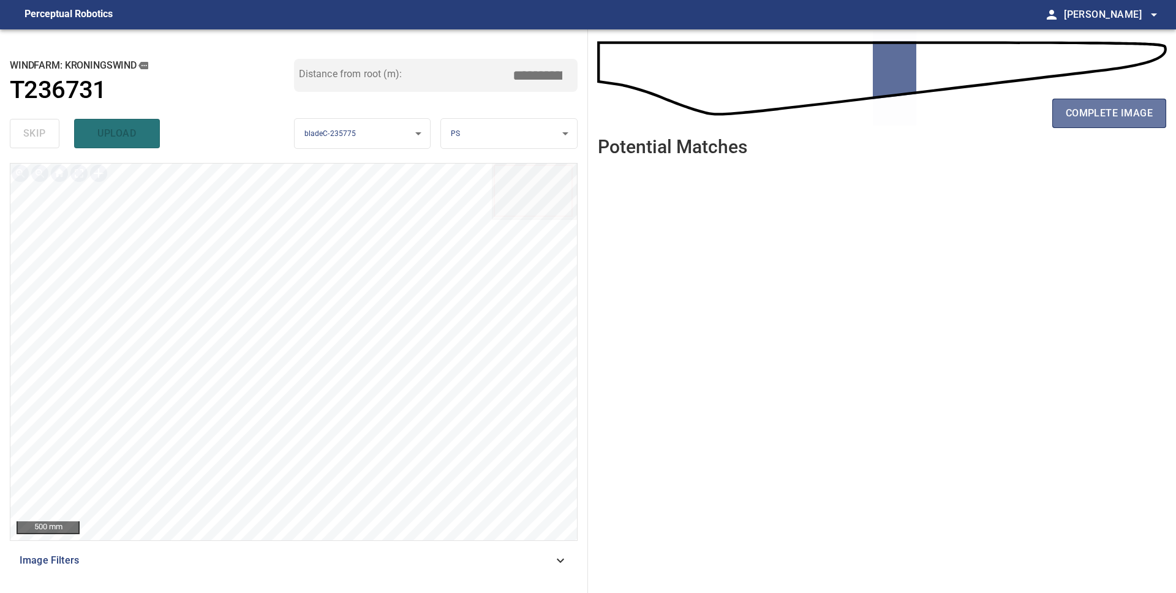
click at [1080, 121] on span "complete image" at bounding box center [1108, 113] width 87 height 17
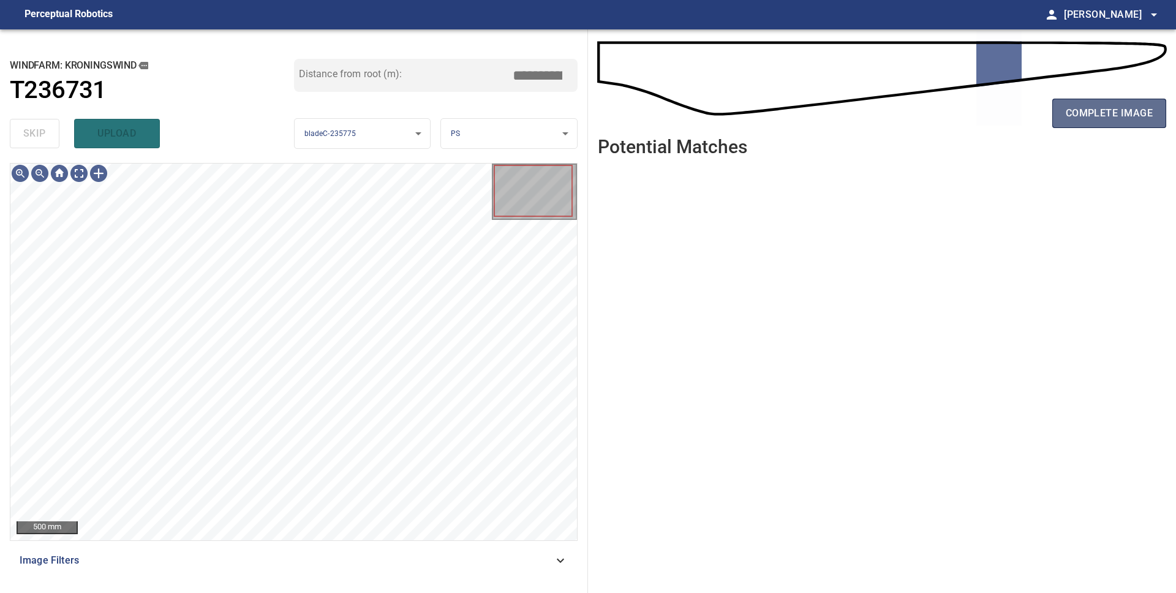
click at [1082, 108] on span "complete image" at bounding box center [1108, 113] width 87 height 17
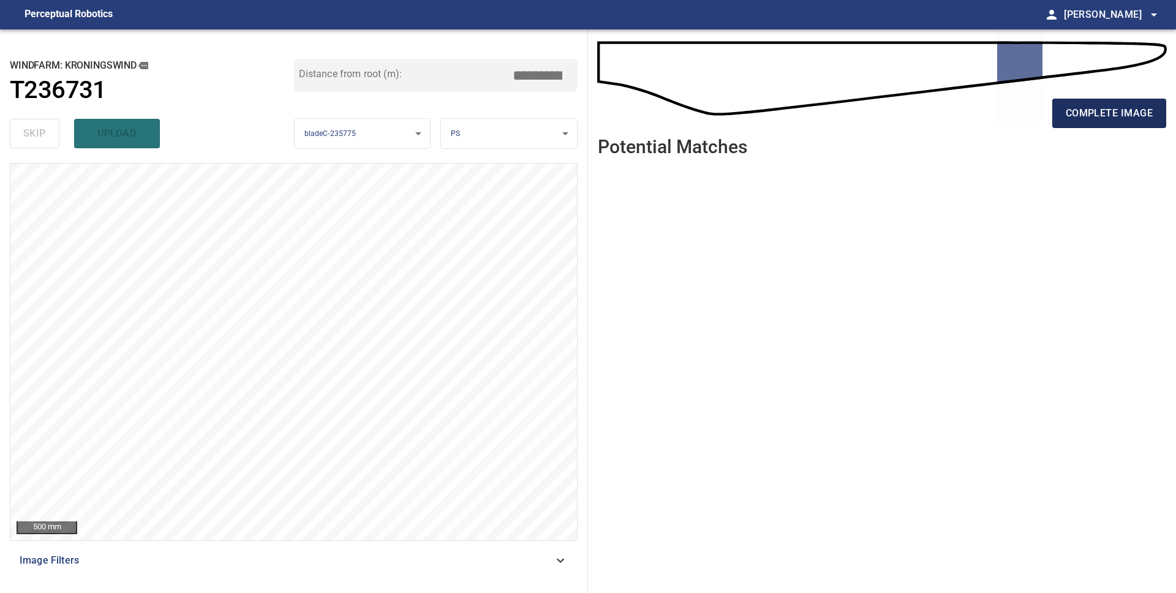
click at [1130, 121] on span "complete image" at bounding box center [1108, 113] width 87 height 17
click at [1085, 127] on button "complete image" at bounding box center [1109, 113] width 114 height 29
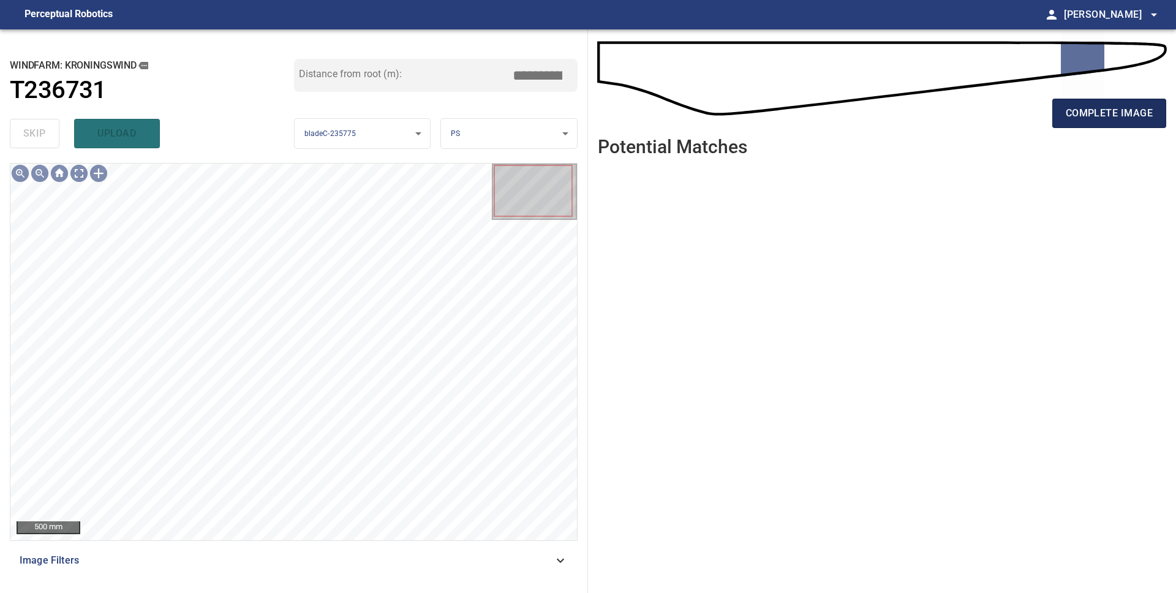
click at [1076, 114] on span "complete image" at bounding box center [1108, 113] width 87 height 17
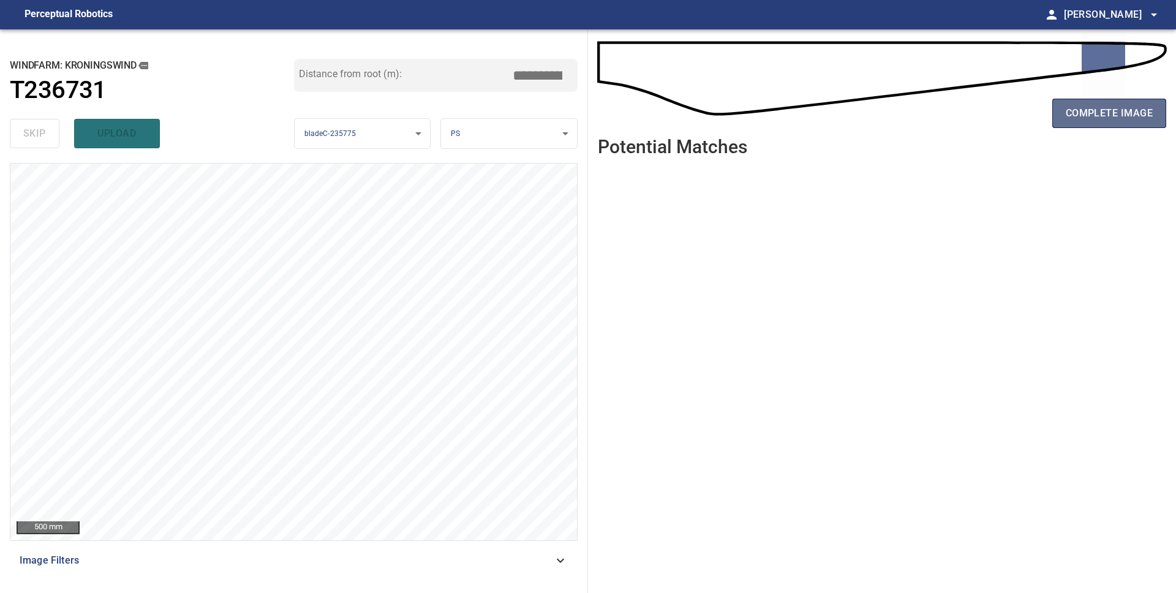
click at [1106, 106] on span "complete image" at bounding box center [1108, 113] width 87 height 17
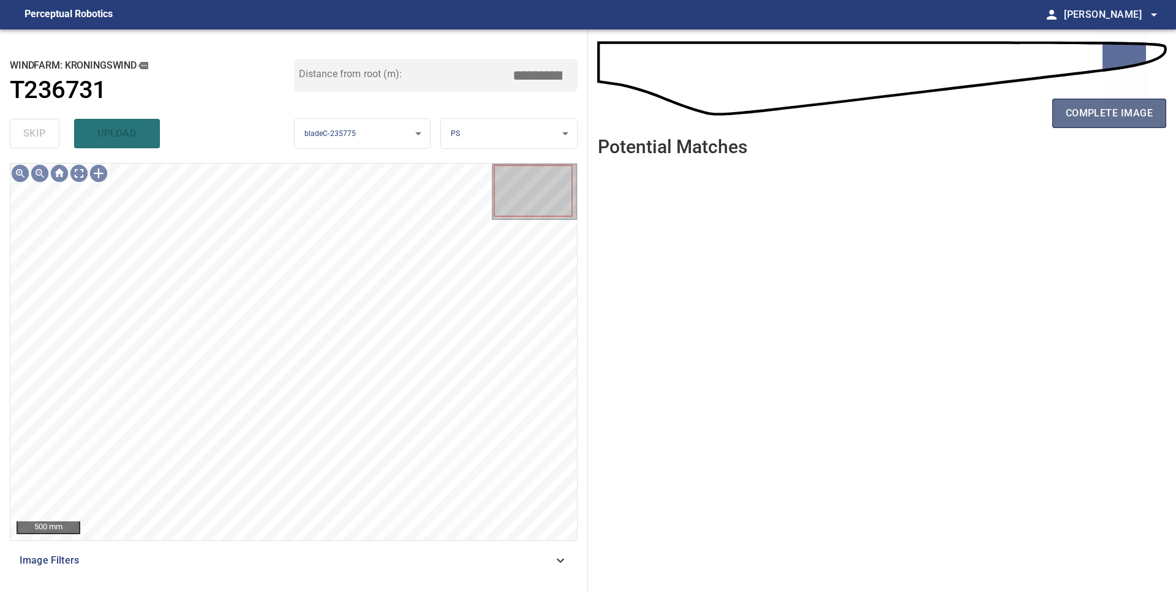
click at [1105, 114] on span "complete image" at bounding box center [1108, 113] width 87 height 17
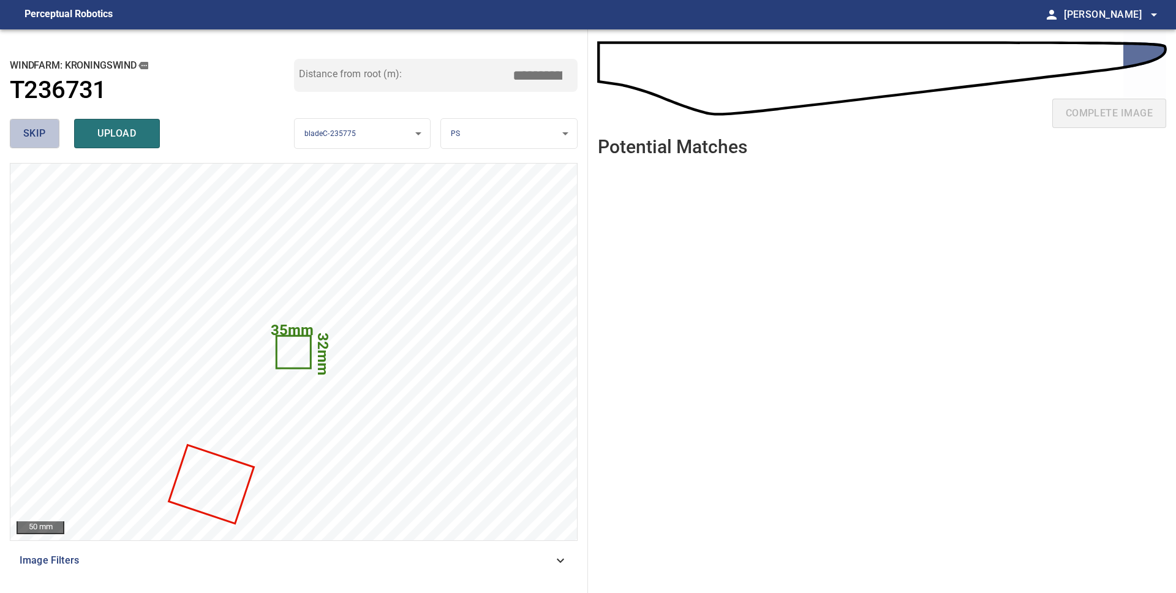
click at [35, 130] on span "skip" at bounding box center [34, 133] width 23 height 17
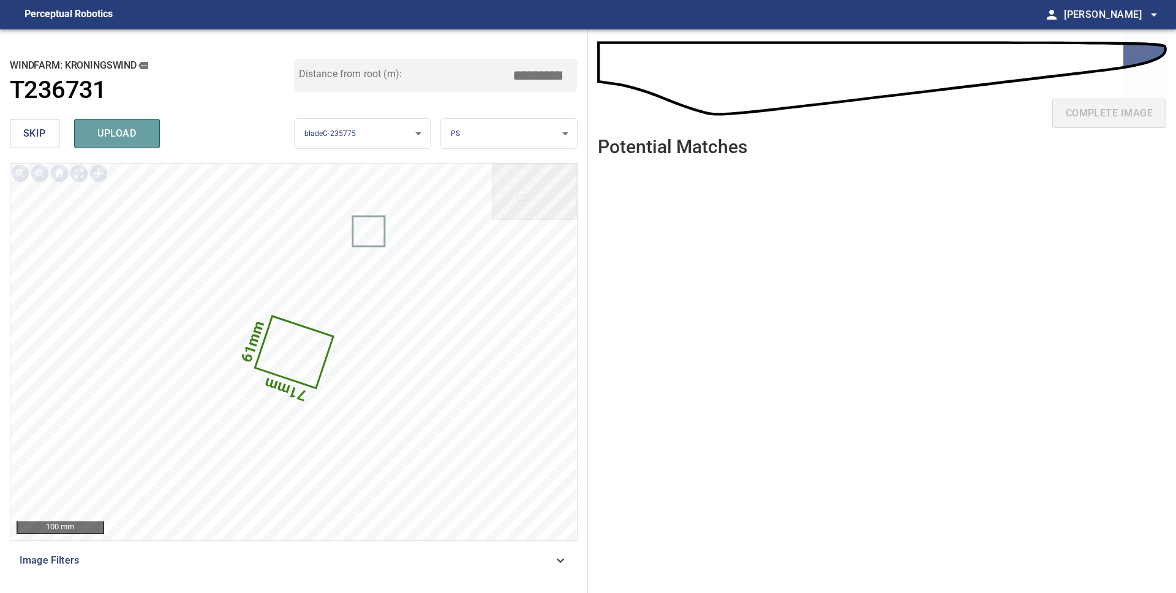
click at [92, 127] on span "upload" at bounding box center [117, 133] width 59 height 17
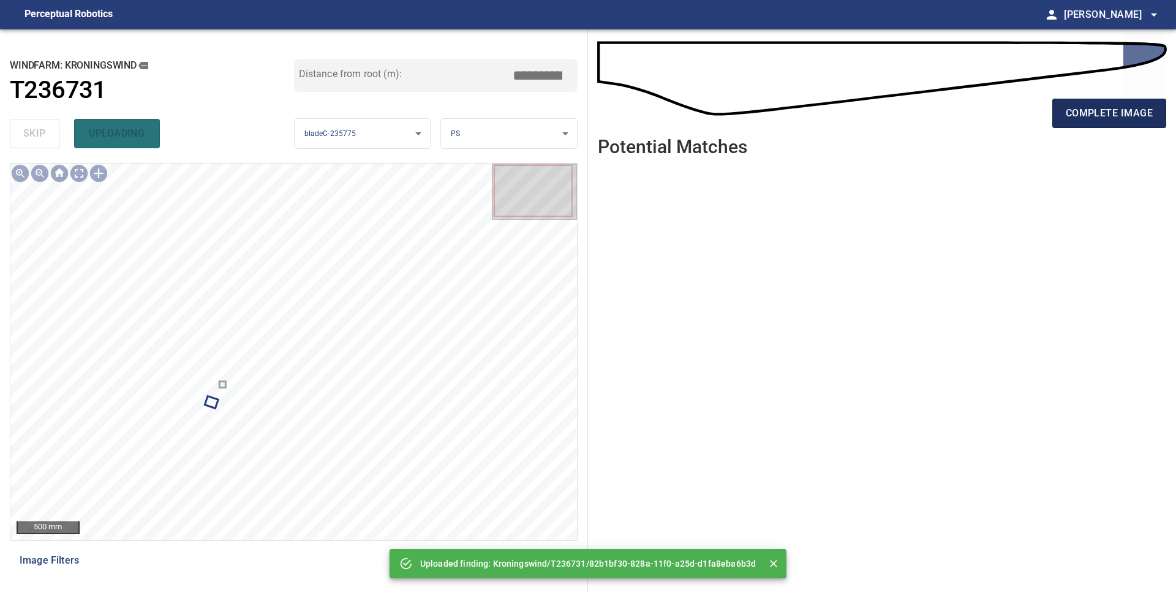
click at [1108, 110] on span "complete image" at bounding box center [1108, 113] width 87 height 17
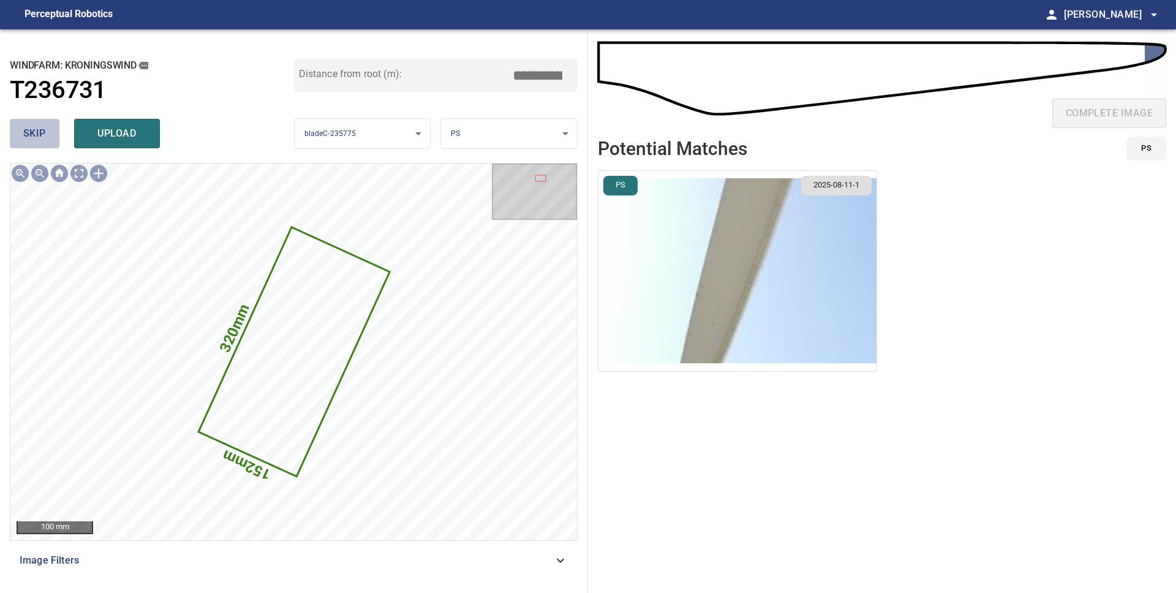
click at [36, 135] on span "skip" at bounding box center [34, 133] width 23 height 17
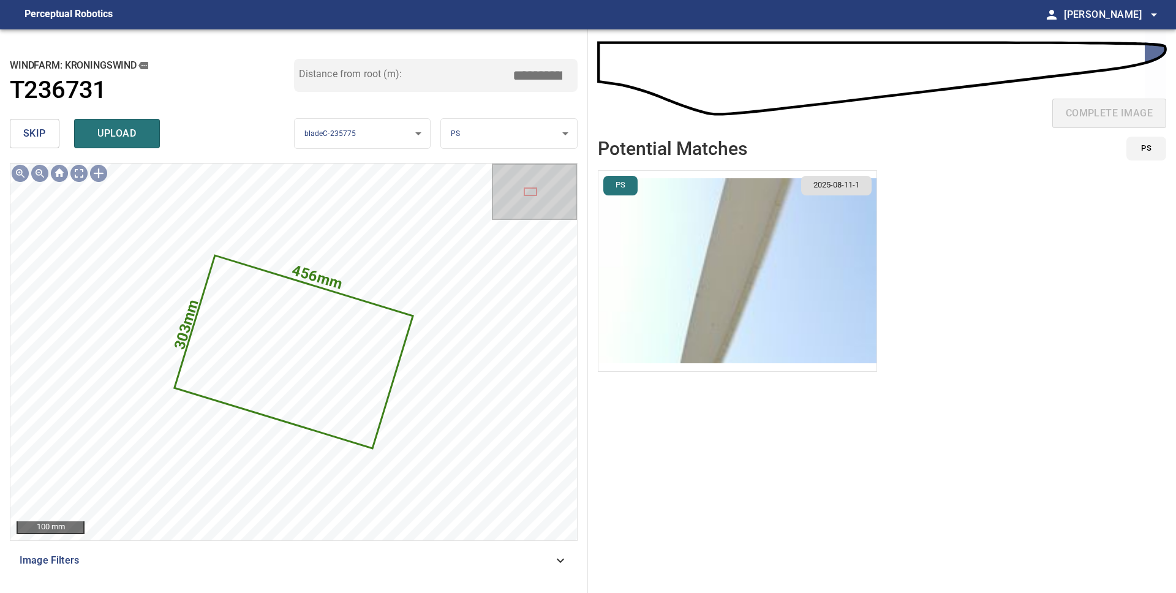
click at [549, 132] on body "**********" at bounding box center [588, 296] width 1176 height 593
click at [512, 189] on li "SS" at bounding box center [509, 194] width 136 height 20
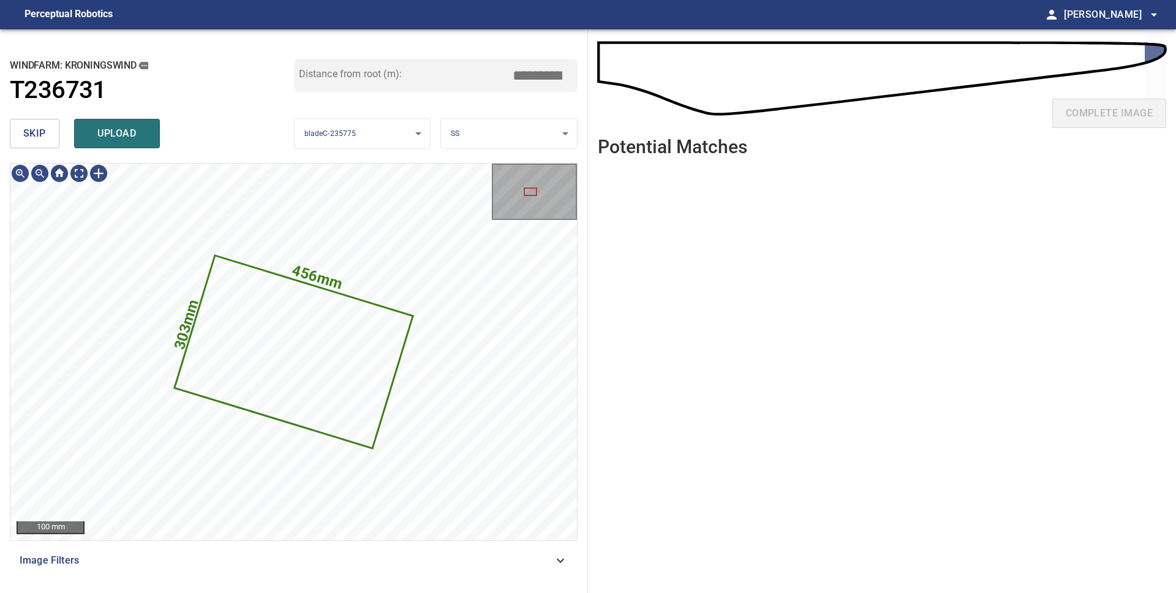
click at [521, 143] on body "**********" at bounding box center [588, 296] width 1176 height 593
click at [501, 131] on li "LE" at bounding box center [509, 134] width 136 height 20
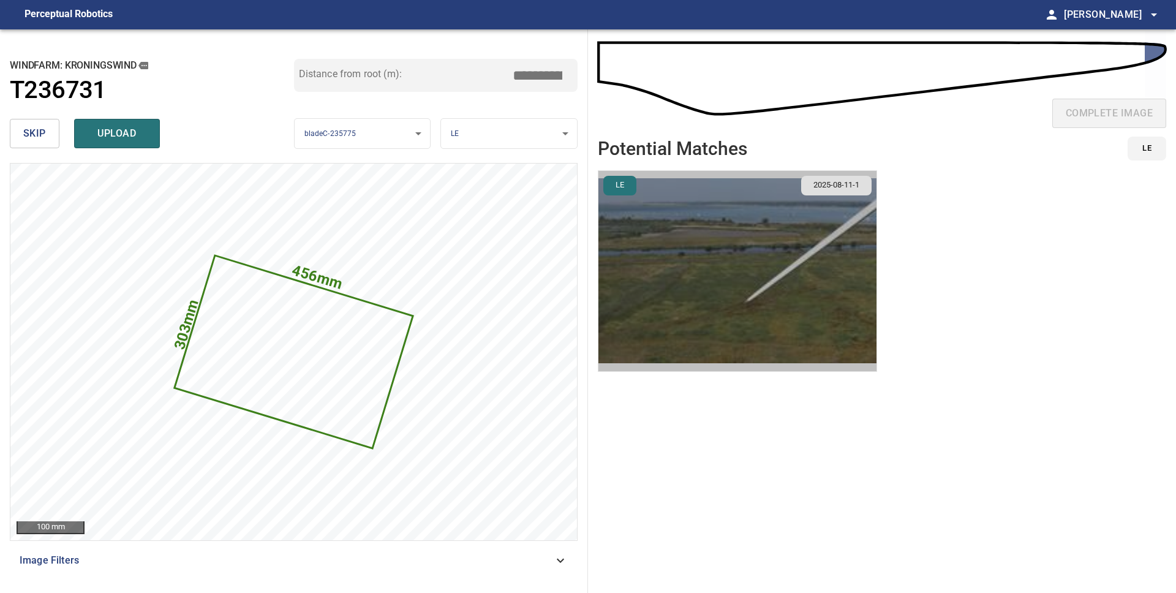
click at [721, 301] on img "button" at bounding box center [737, 271] width 278 height 200
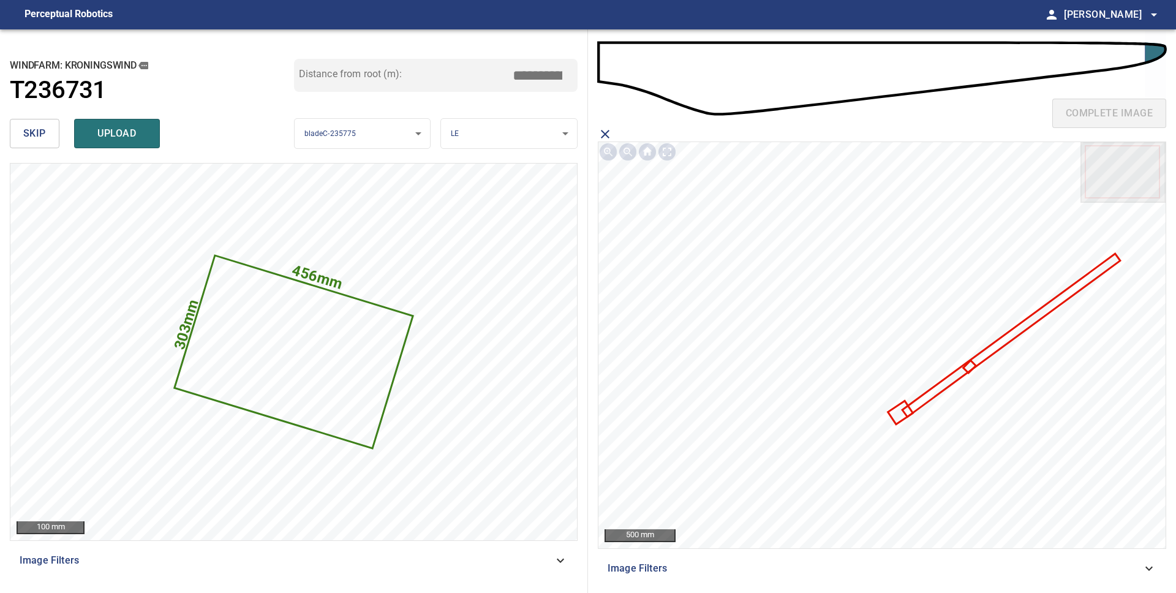
click at [895, 418] on icon at bounding box center [899, 412] width 22 height 21
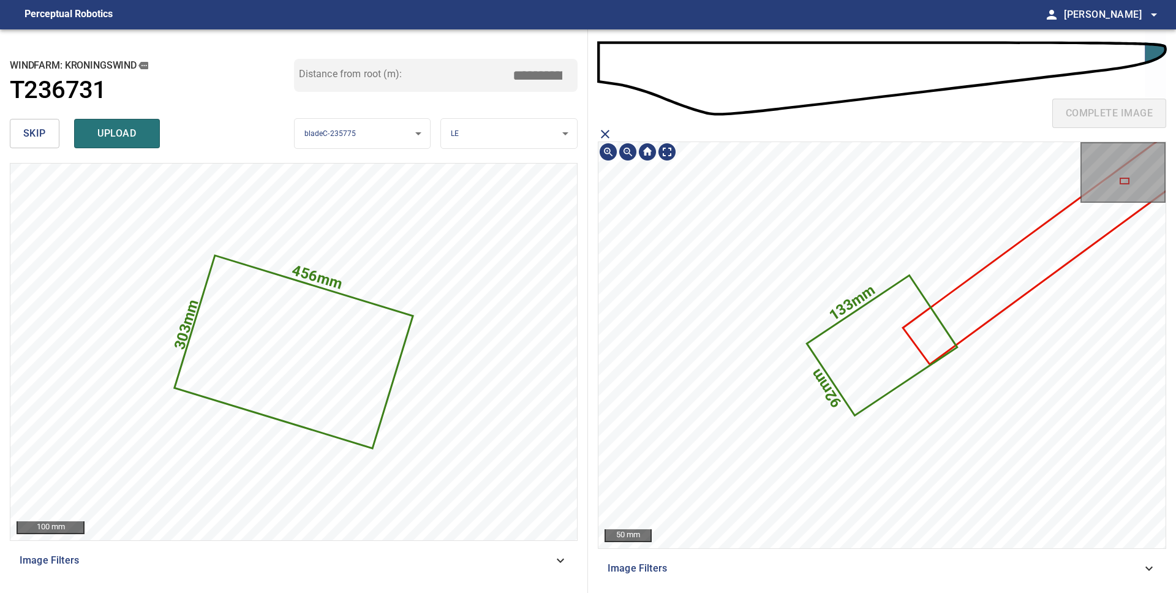
click at [874, 378] on icon at bounding box center [882, 344] width 148 height 137
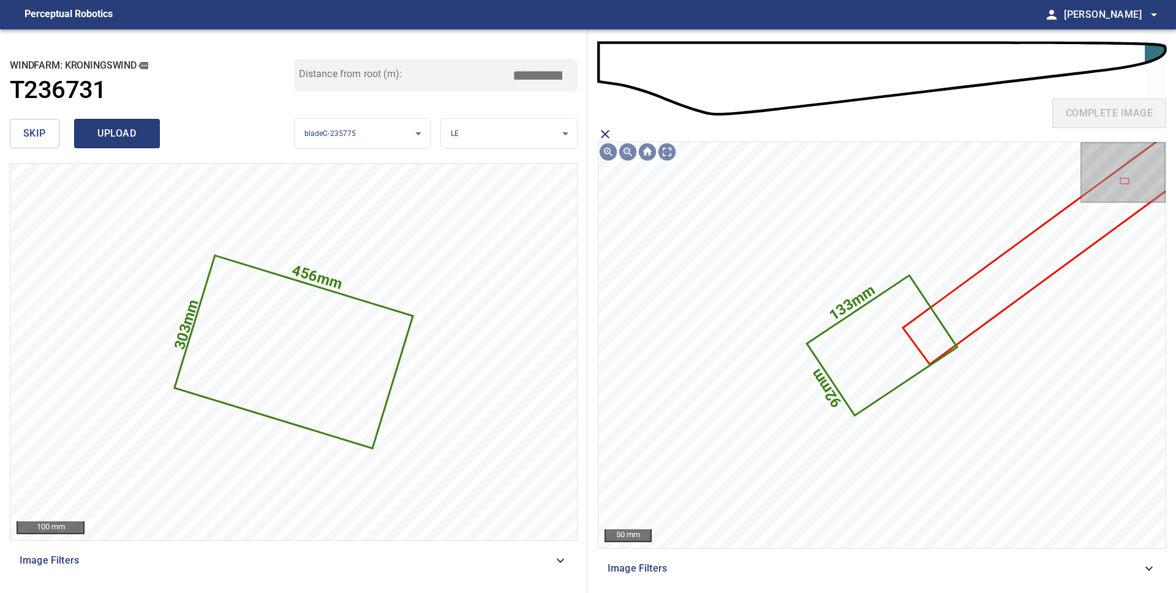
click at [129, 122] on button "upload" at bounding box center [117, 133] width 86 height 29
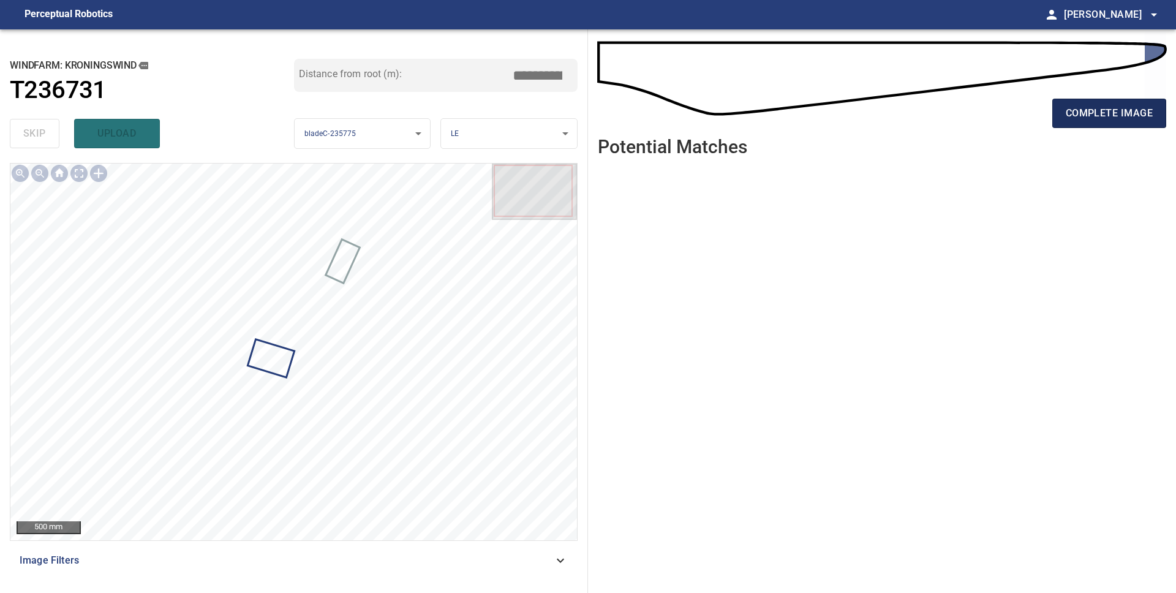
click at [1078, 112] on span "complete image" at bounding box center [1108, 113] width 87 height 17
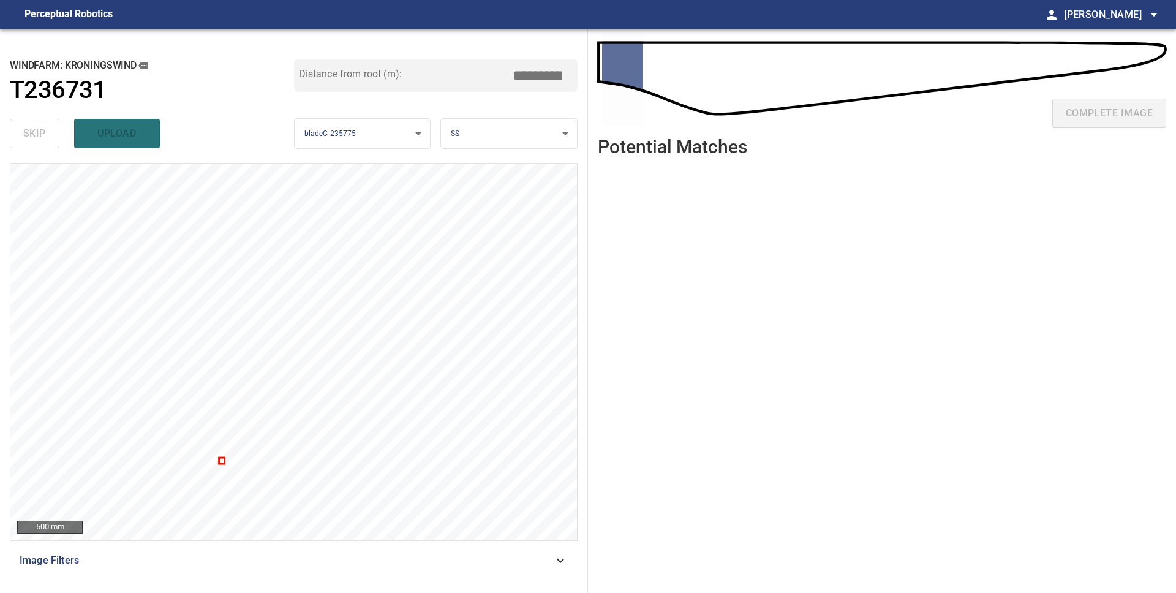
click at [755, 236] on ul at bounding box center [882, 370] width 568 height 407
